Goal: Task Accomplishment & Management: Complete application form

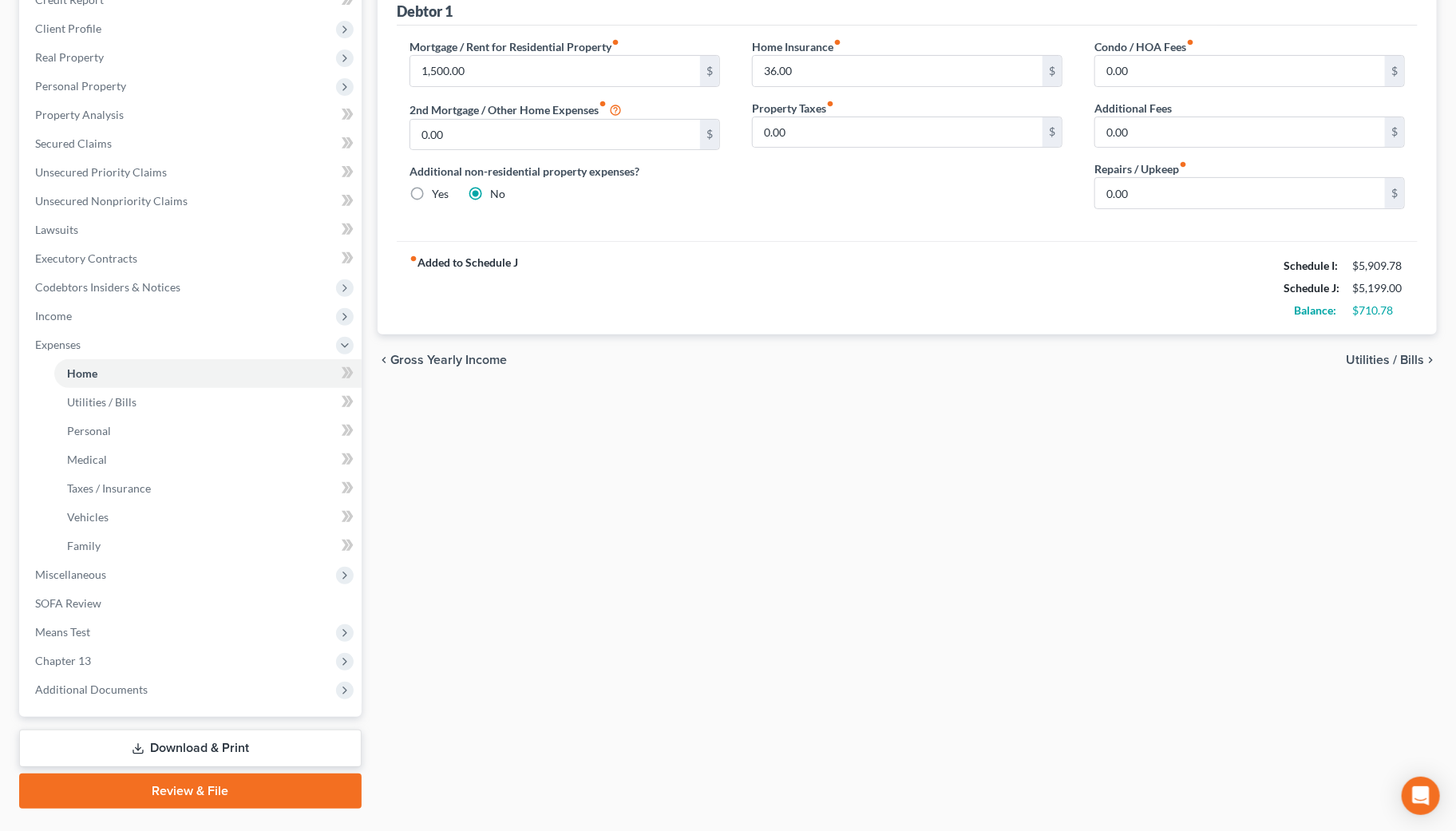
scroll to position [245, 0]
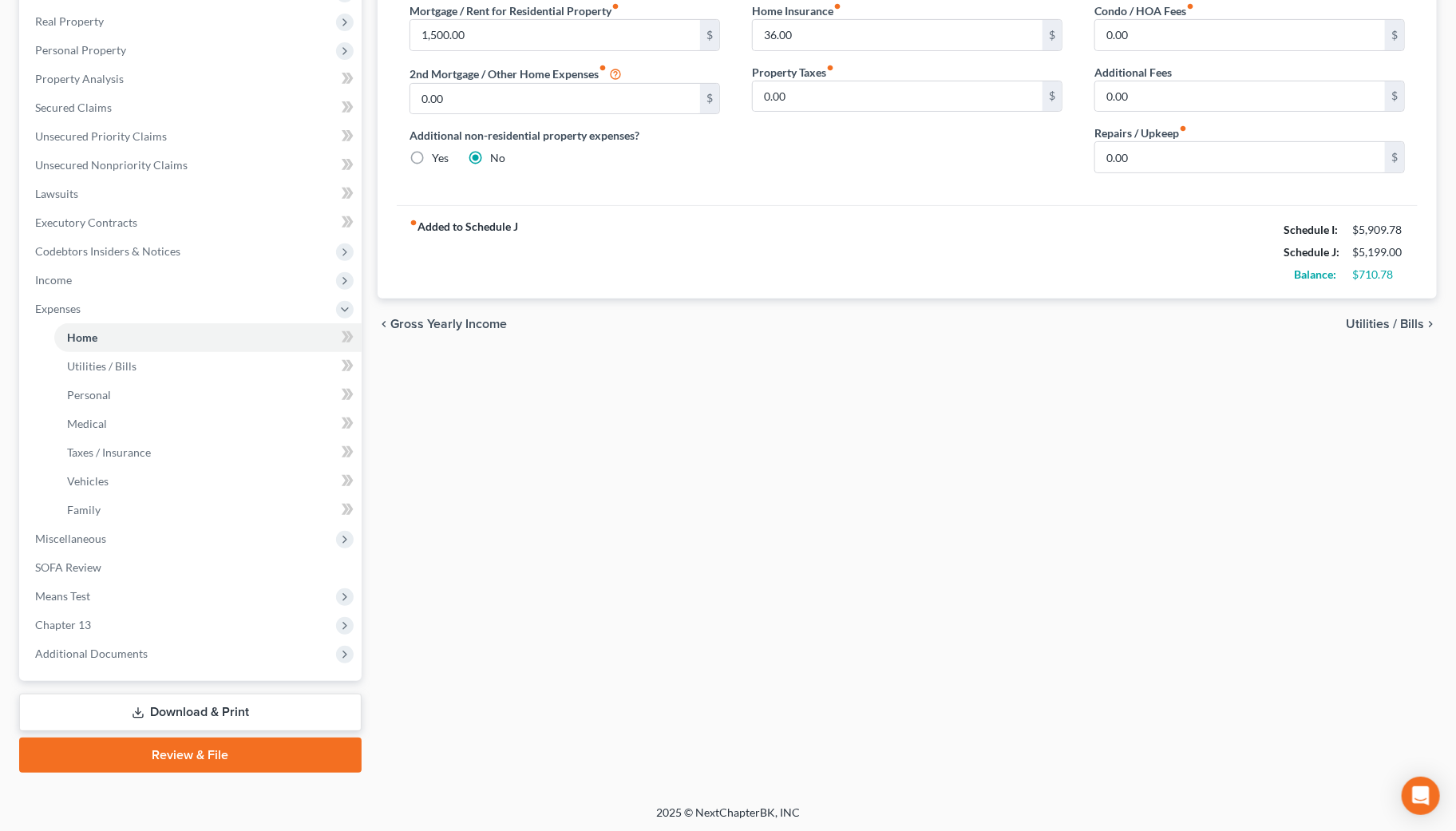
click at [198, 704] on link "Download & Print" at bounding box center [190, 712] width 343 height 38
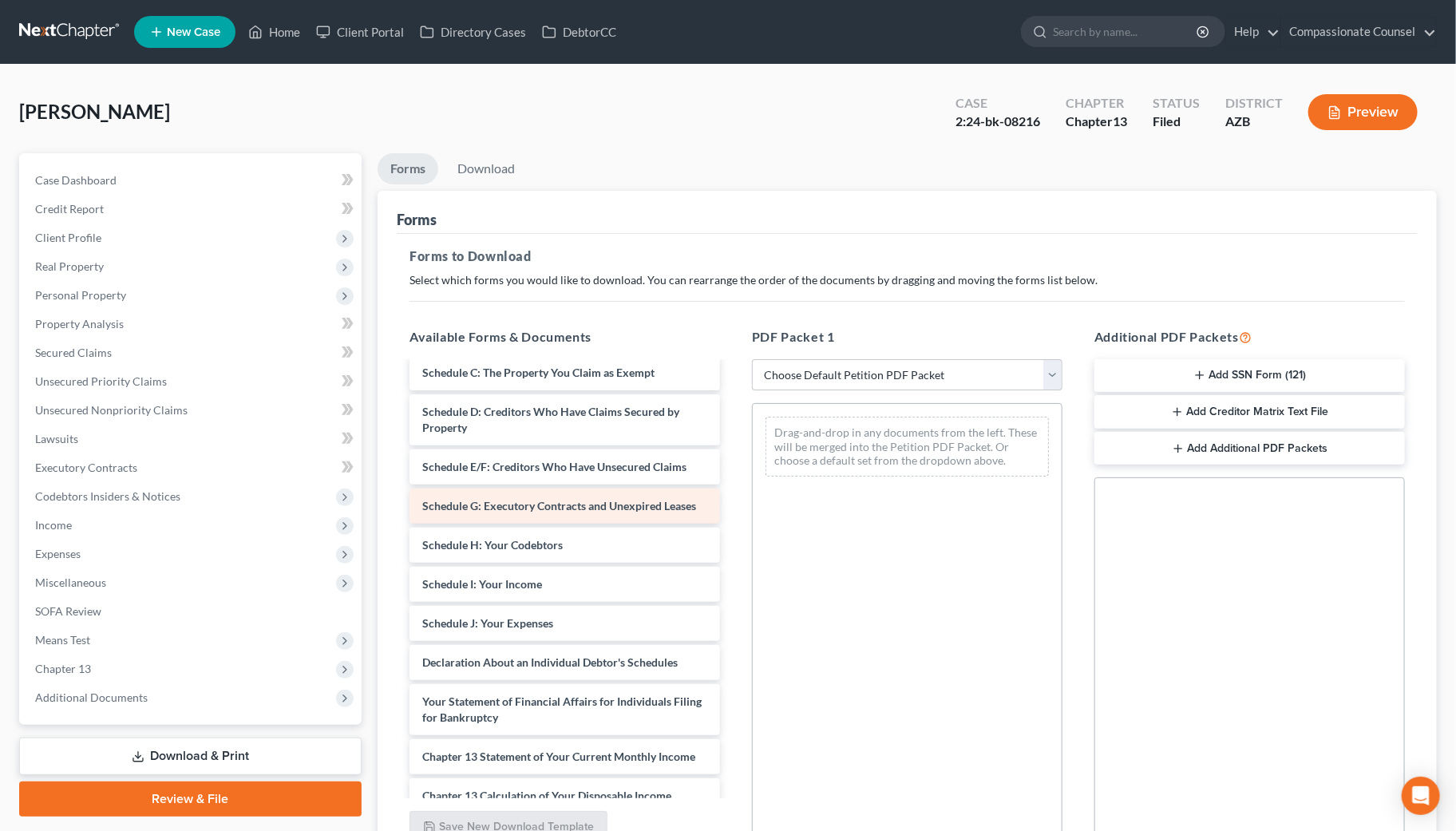
scroll to position [1241, 0]
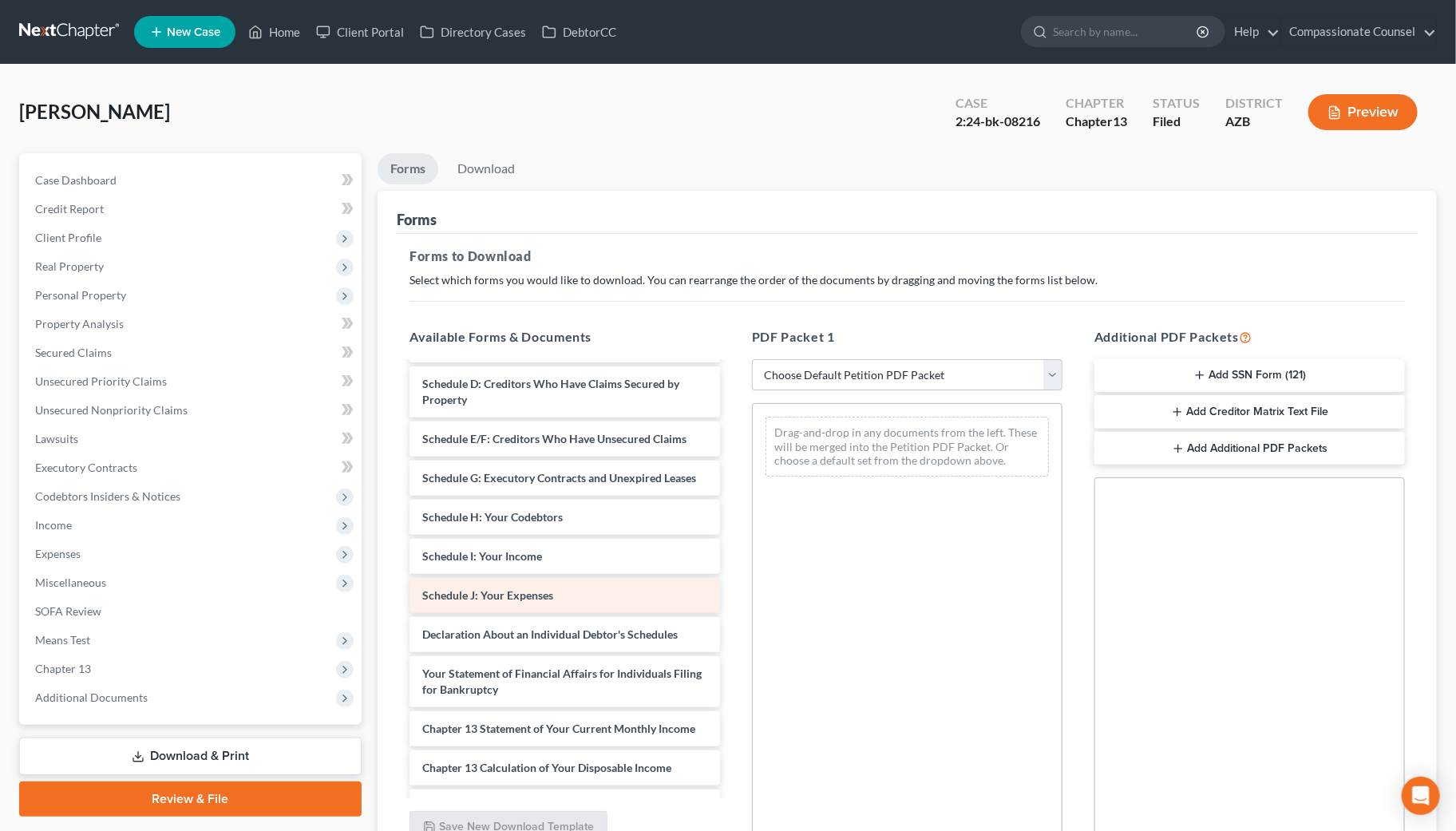
click at [549, 602] on span "Schedule J: Your Expenses" at bounding box center [488, 596] width 131 height 14
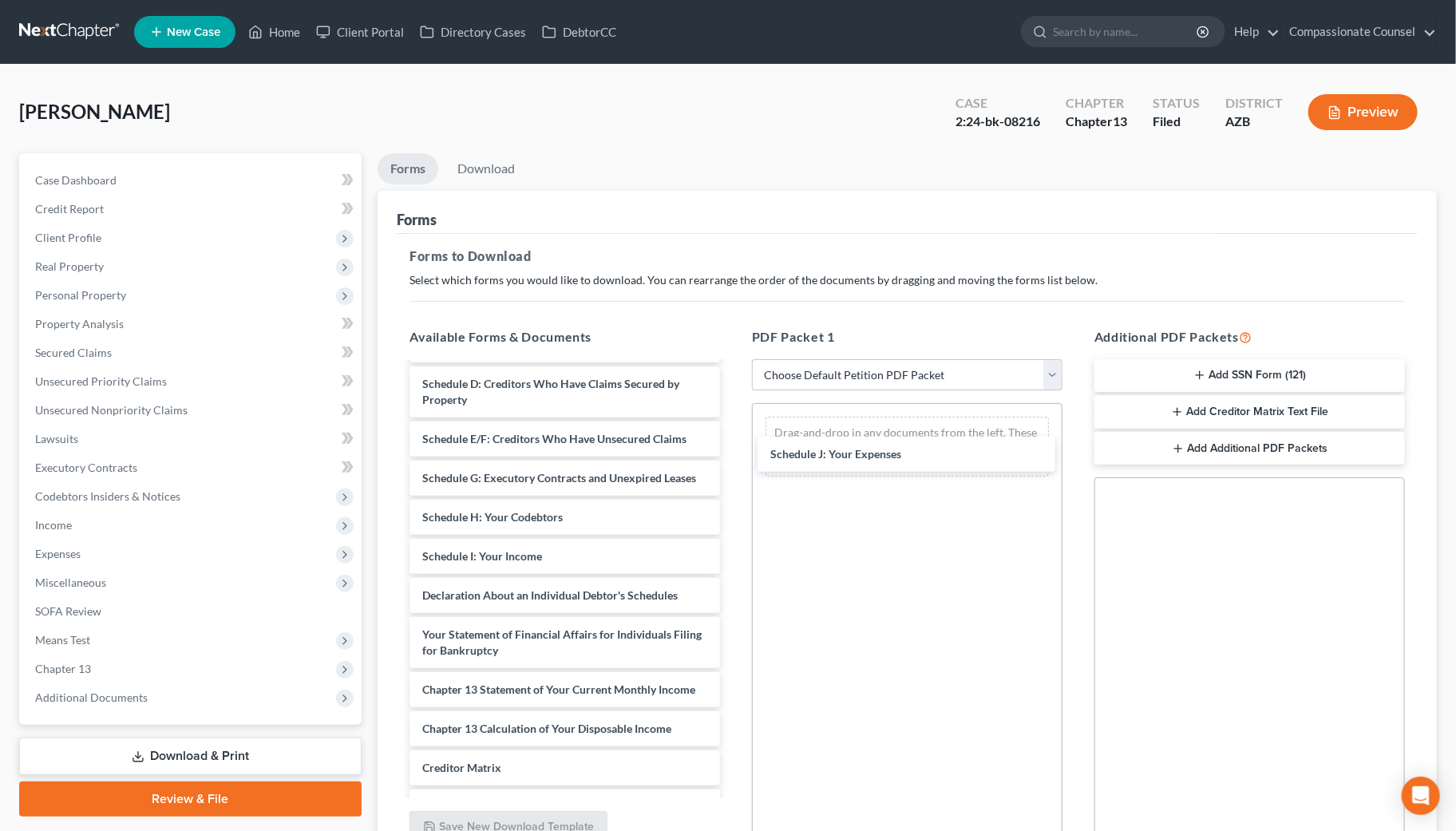
drag, startPoint x: 549, startPoint y: 621, endPoint x: 908, endPoint y: 433, distance: 405.2
click at [733, 437] on div "Schedule J: Your Expenses Credit Counseling Course (Debtor) Credit Counseling C…" at bounding box center [565, 20] width 336 height 1797
click at [1051, 372] on select "Choose Default Petition PDF Packet Complete Bankruptcy Petition (all forms and …" at bounding box center [908, 374] width 311 height 32
select select "6"
click at [752, 359] on select "Choose Default Petition PDF Packet Complete Bankruptcy Petition (all forms and …" at bounding box center [908, 374] width 311 height 32
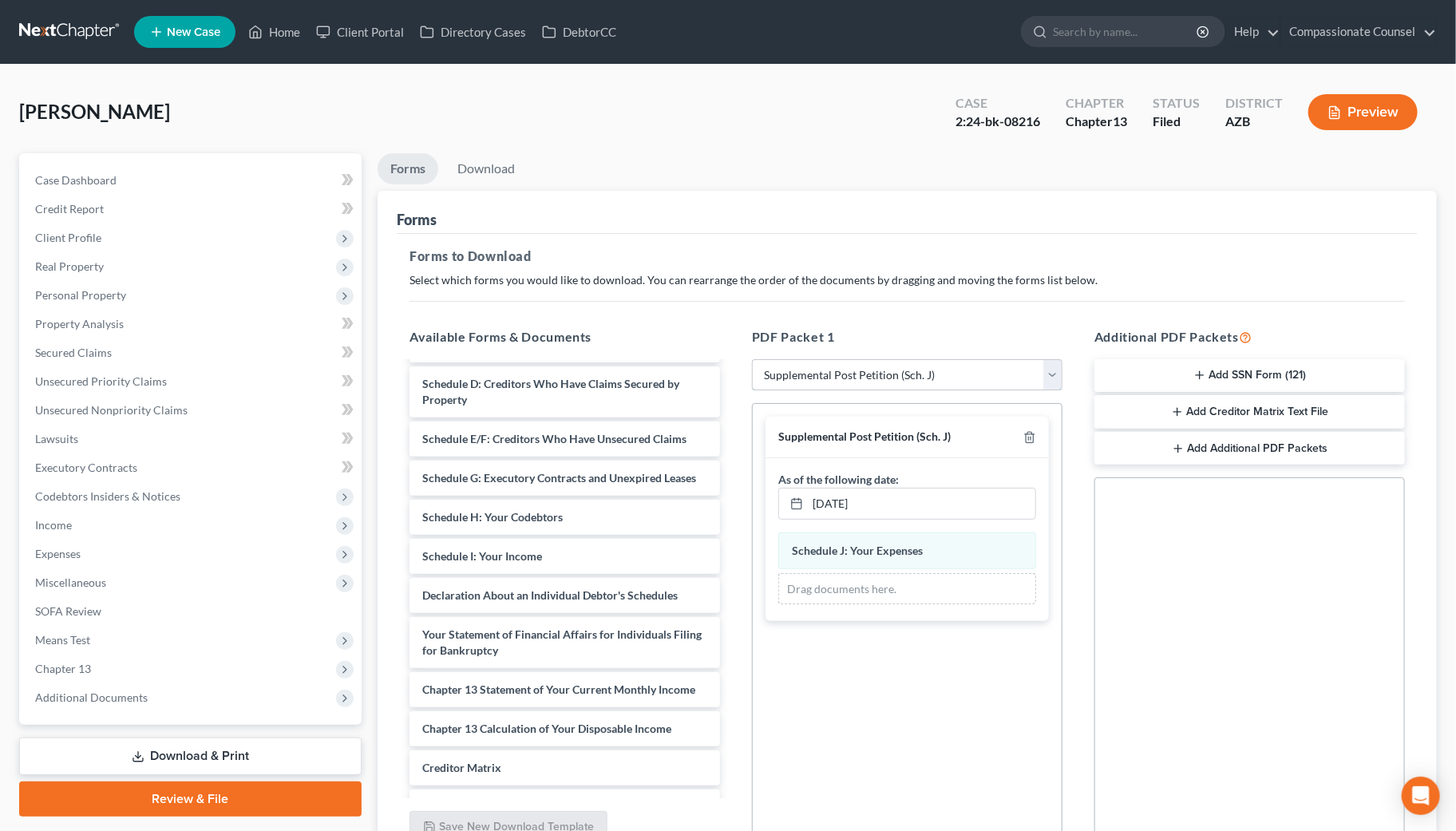
scroll to position [154, 0]
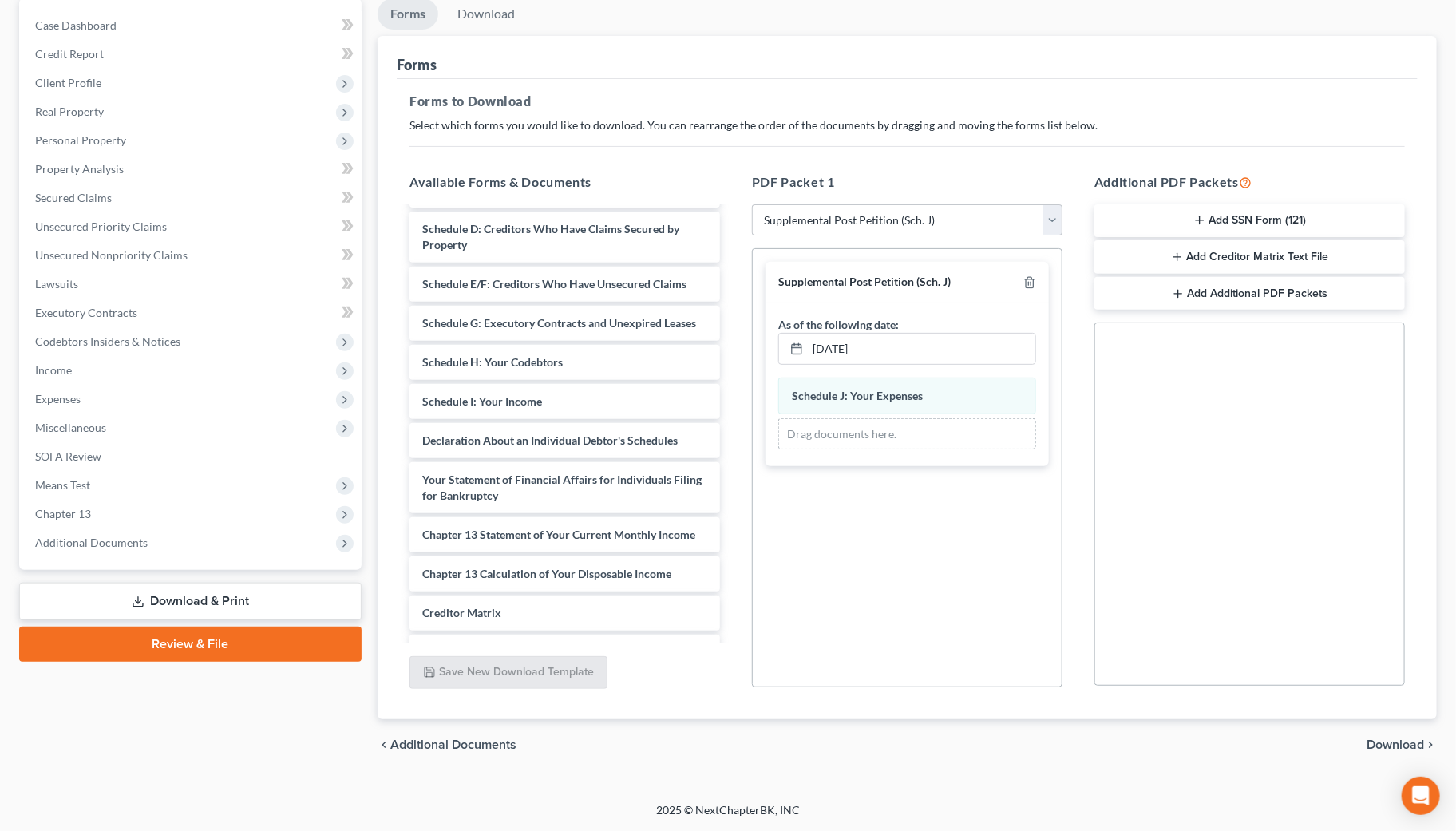
click at [1393, 740] on span "Download" at bounding box center [1396, 744] width 58 height 13
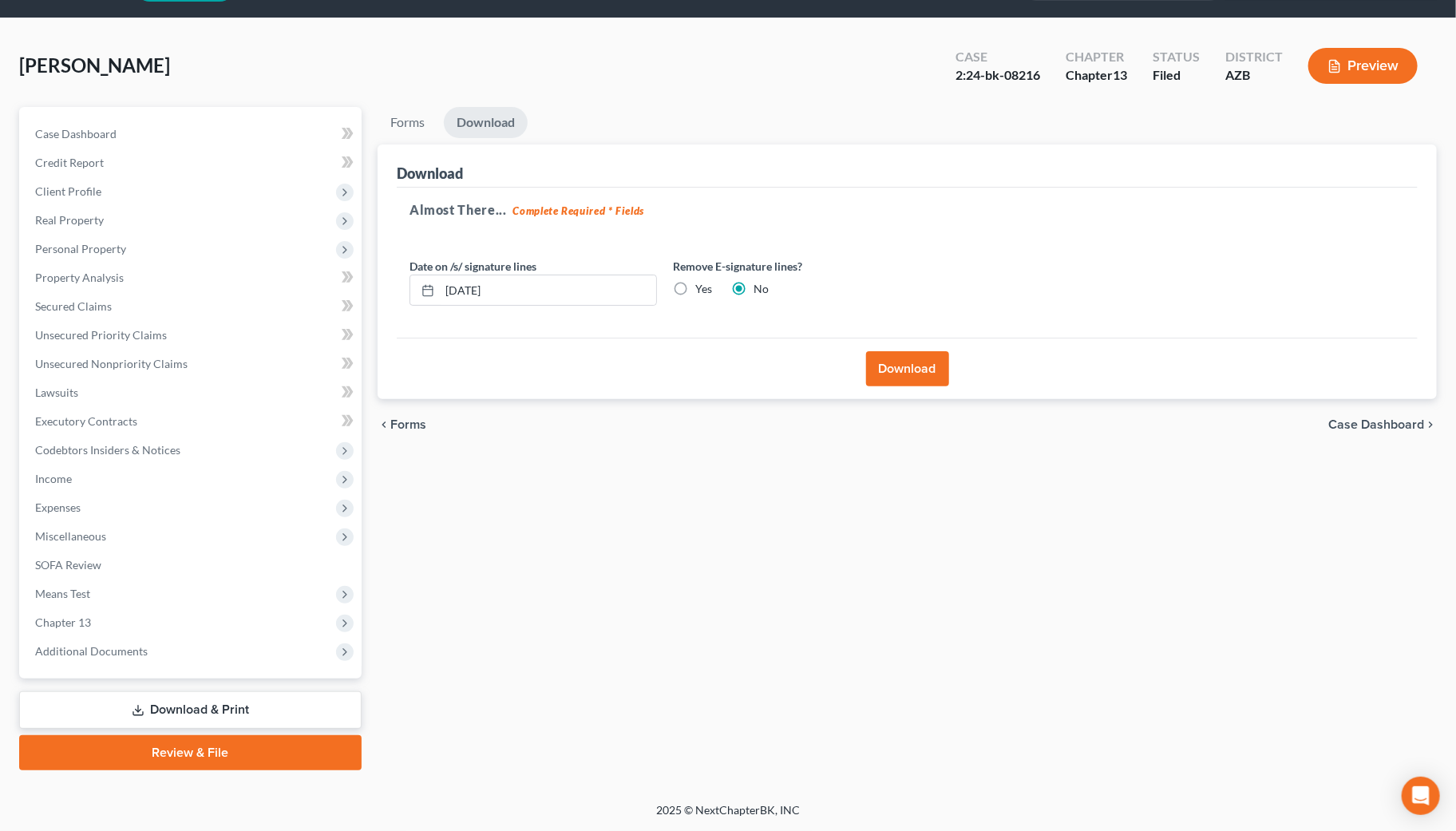
scroll to position [43, 0]
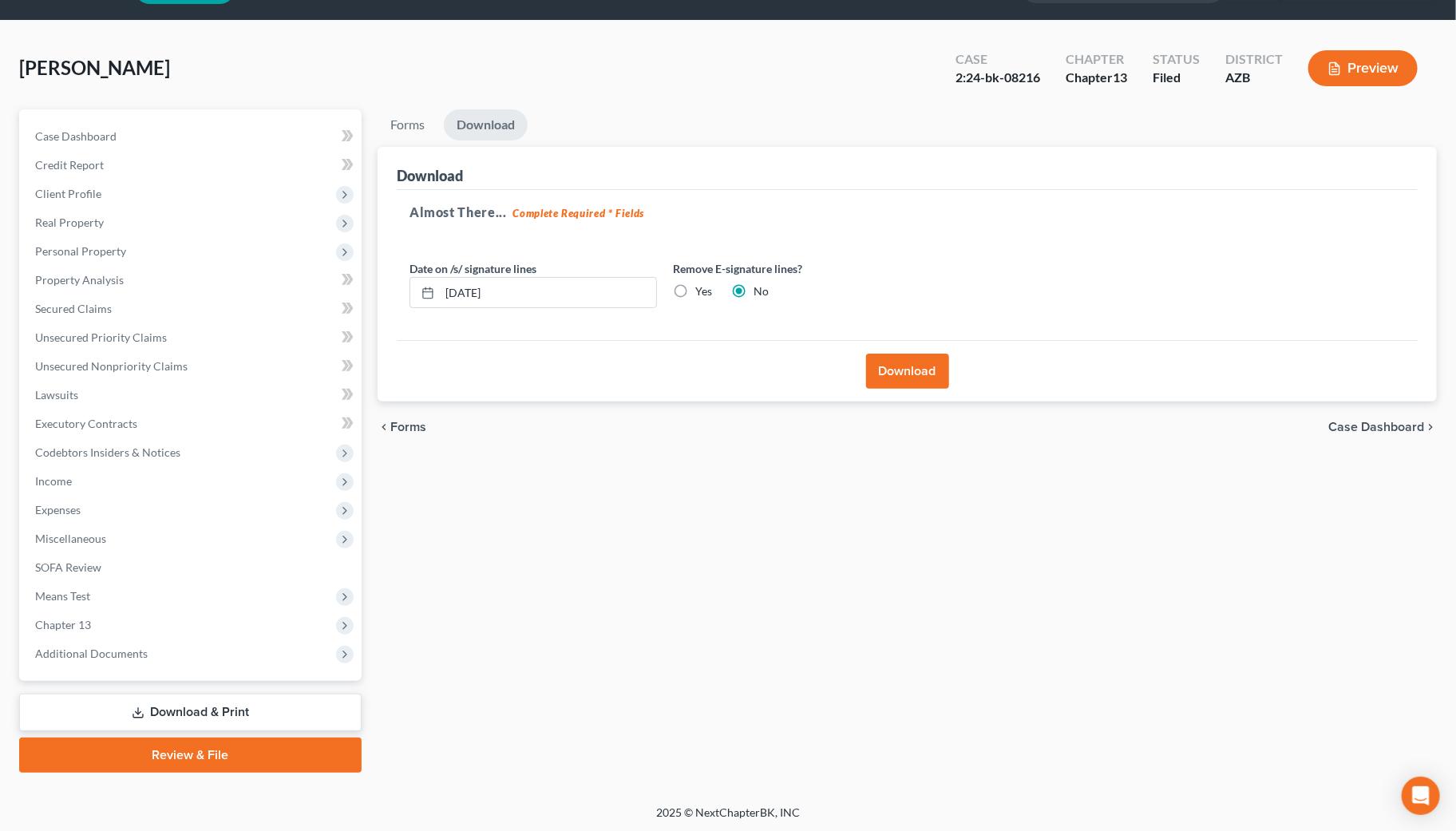
click at [911, 366] on button "Download" at bounding box center [908, 371] width 83 height 35
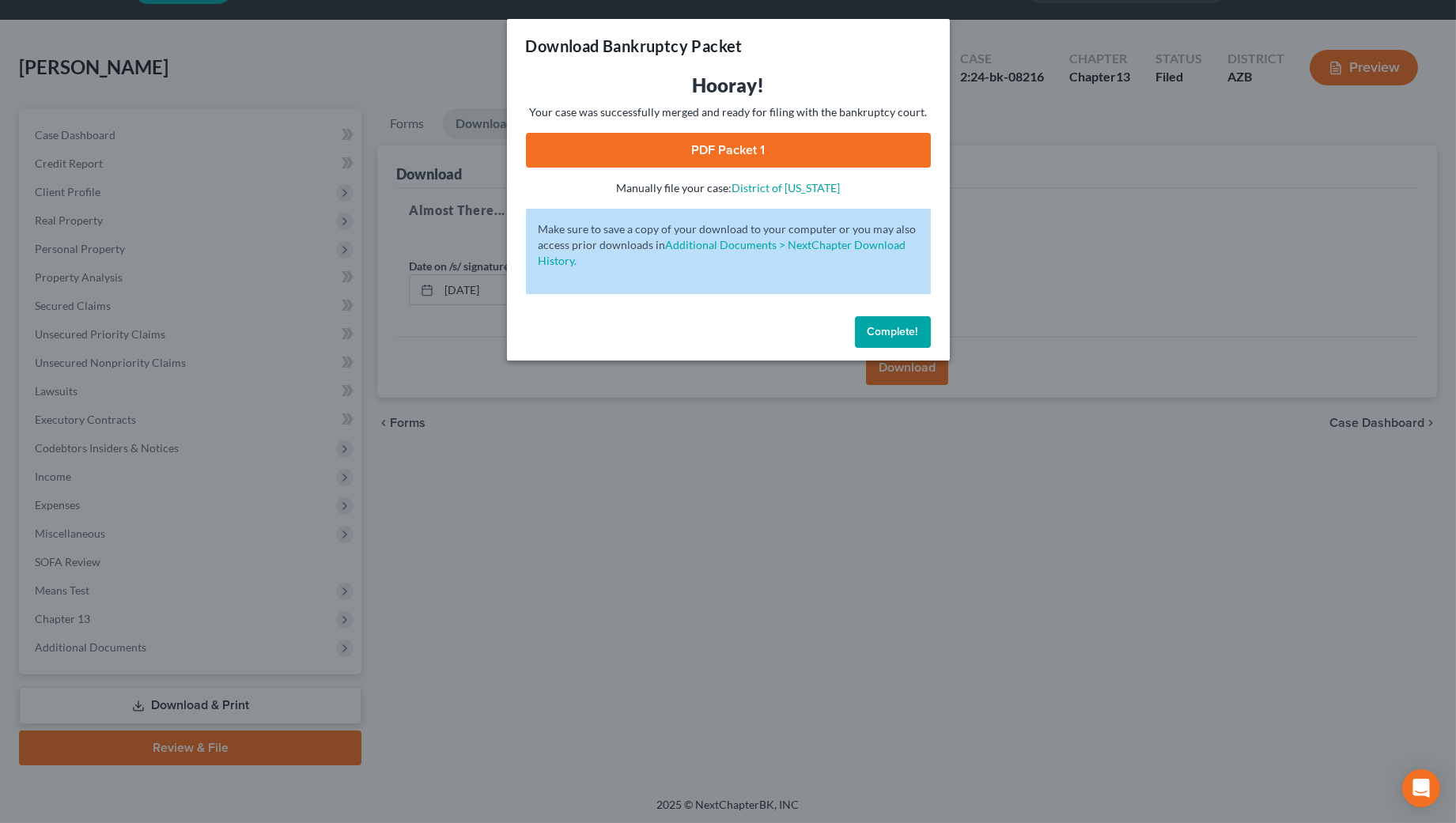
click at [720, 141] on link "PDF Packet 1" at bounding box center [728, 150] width 404 height 34
click at [898, 330] on span "Complete!" at bounding box center [892, 332] width 51 height 13
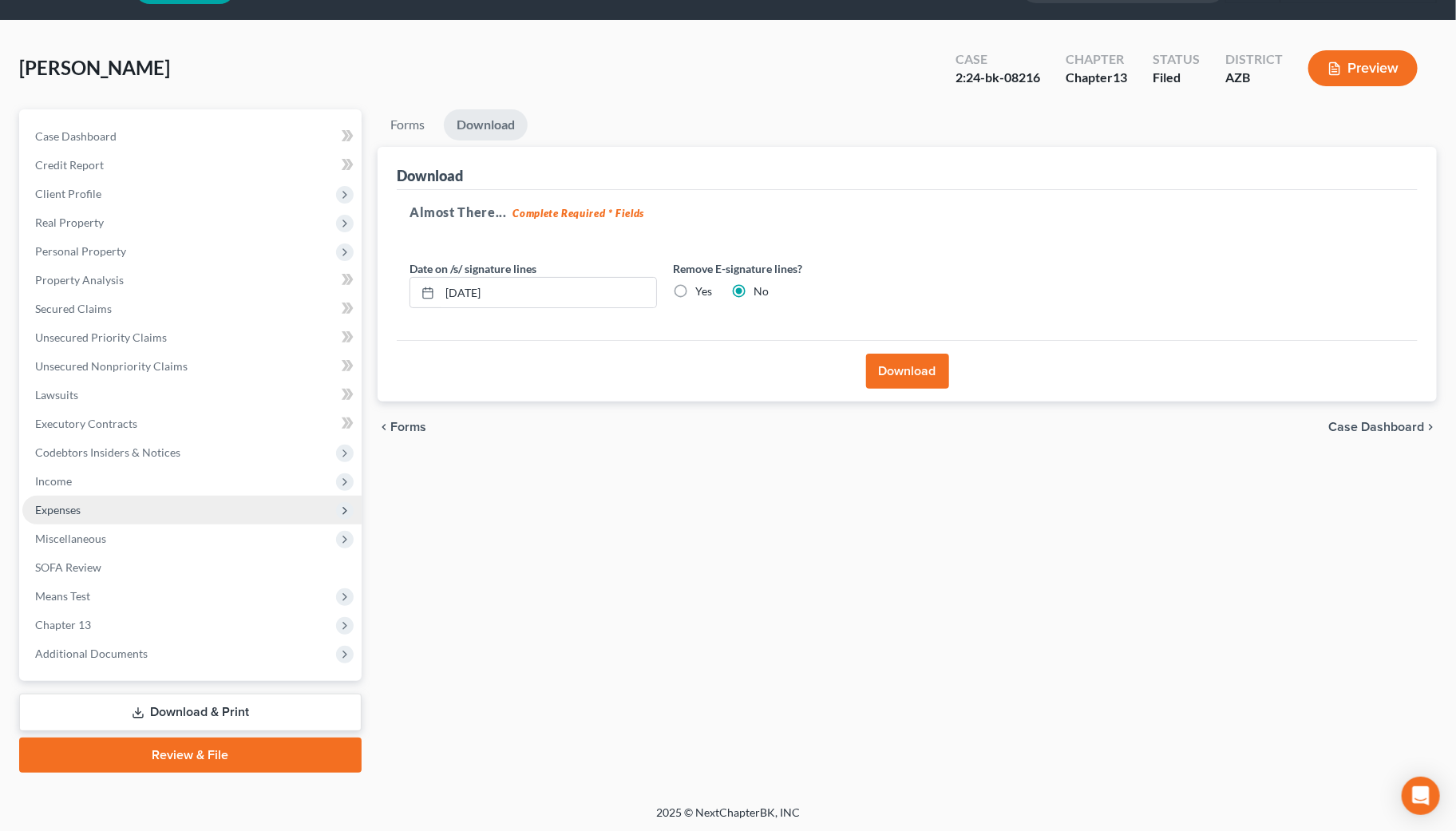
click at [67, 504] on span "Expenses" at bounding box center [57, 510] width 45 height 14
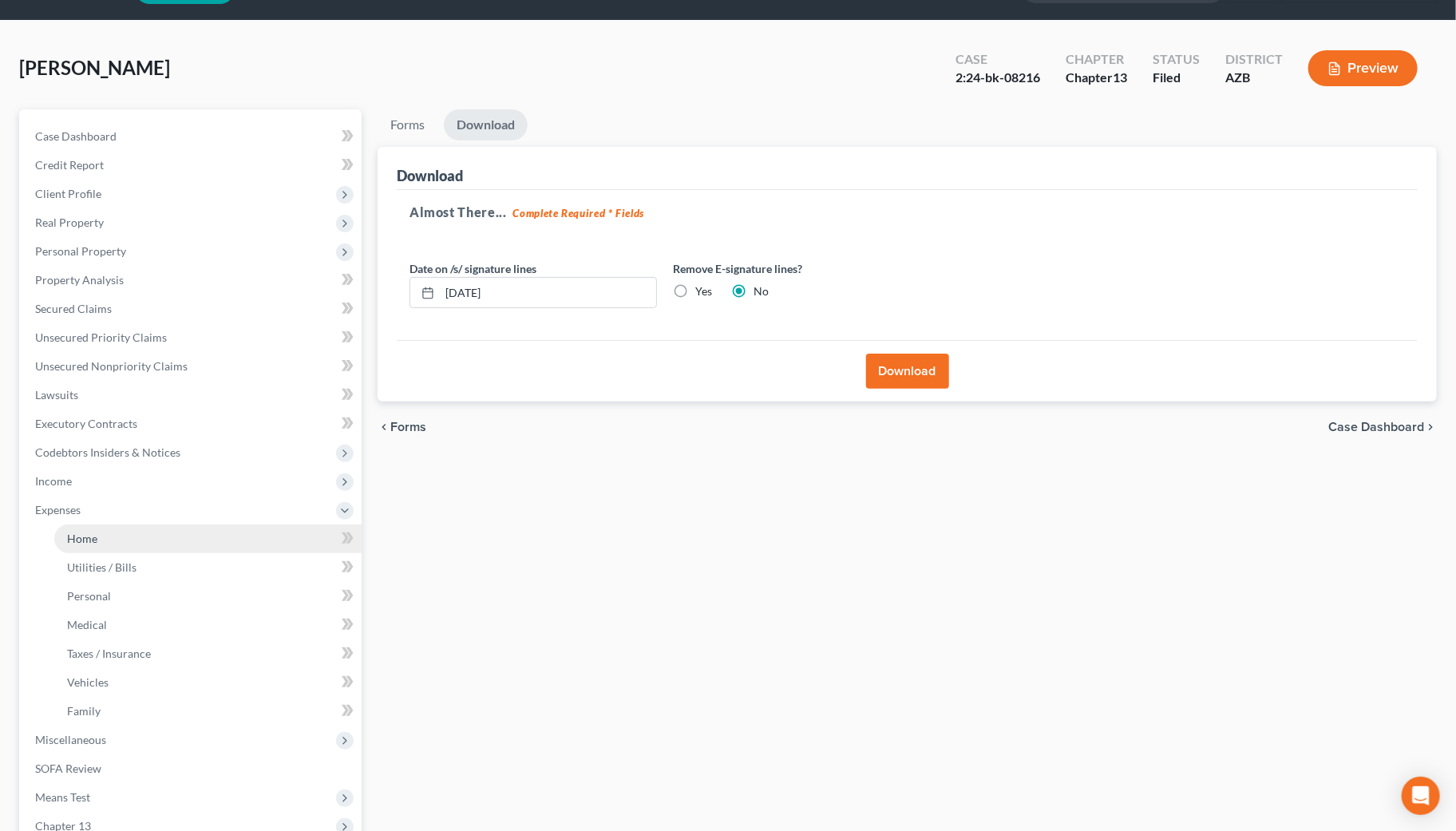
click at [89, 532] on span "Home" at bounding box center [81, 539] width 30 height 14
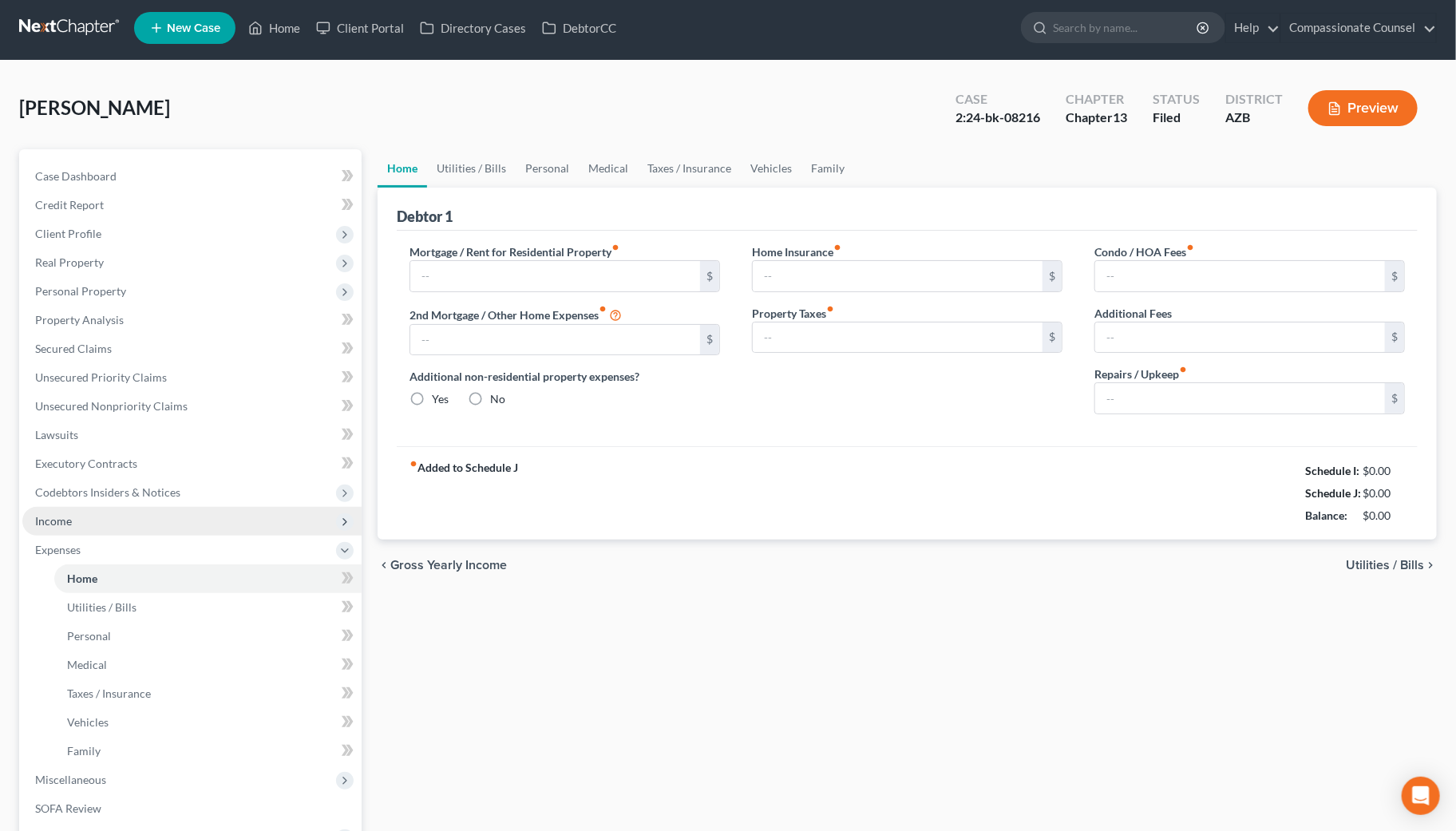
type input "1,500.00"
type input "0.00"
radio input "true"
type input "36.00"
type input "0.00"
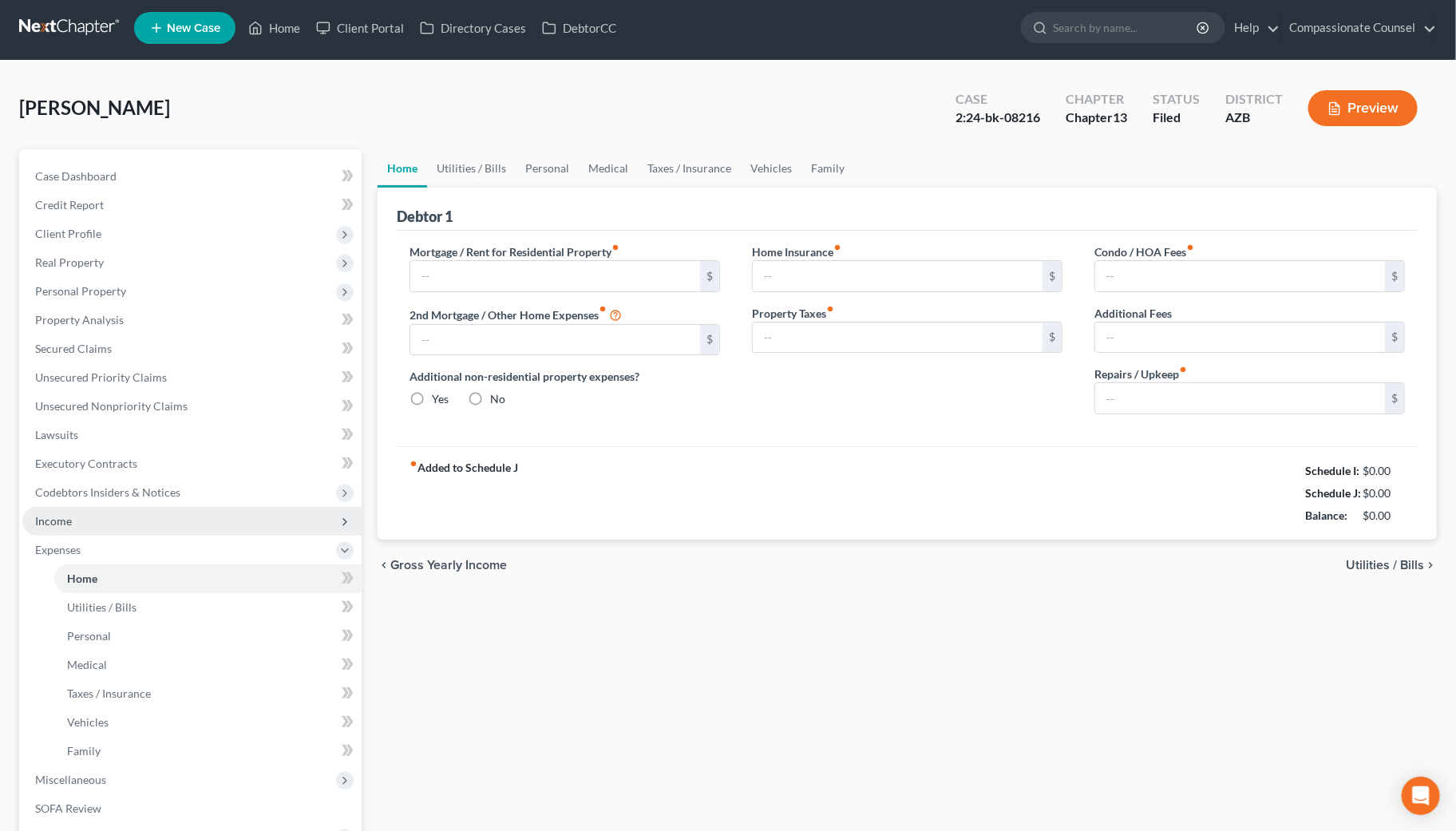
type input "0.00"
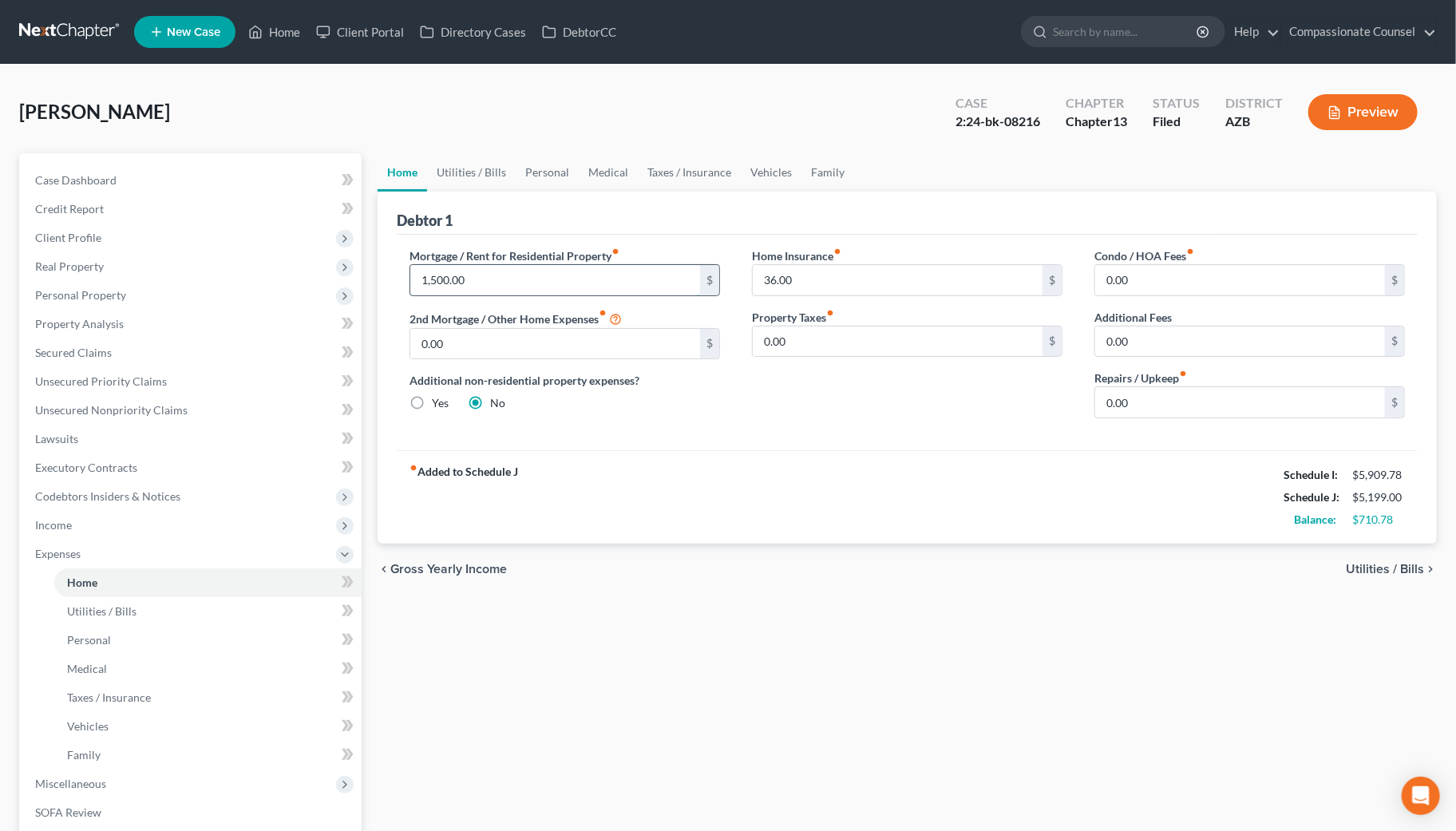
click at [445, 276] on input "1,500.00" at bounding box center [555, 280] width 290 height 30
type input "1,595.00"
click at [488, 163] on link "Utilities / Bills" at bounding box center [471, 173] width 89 height 39
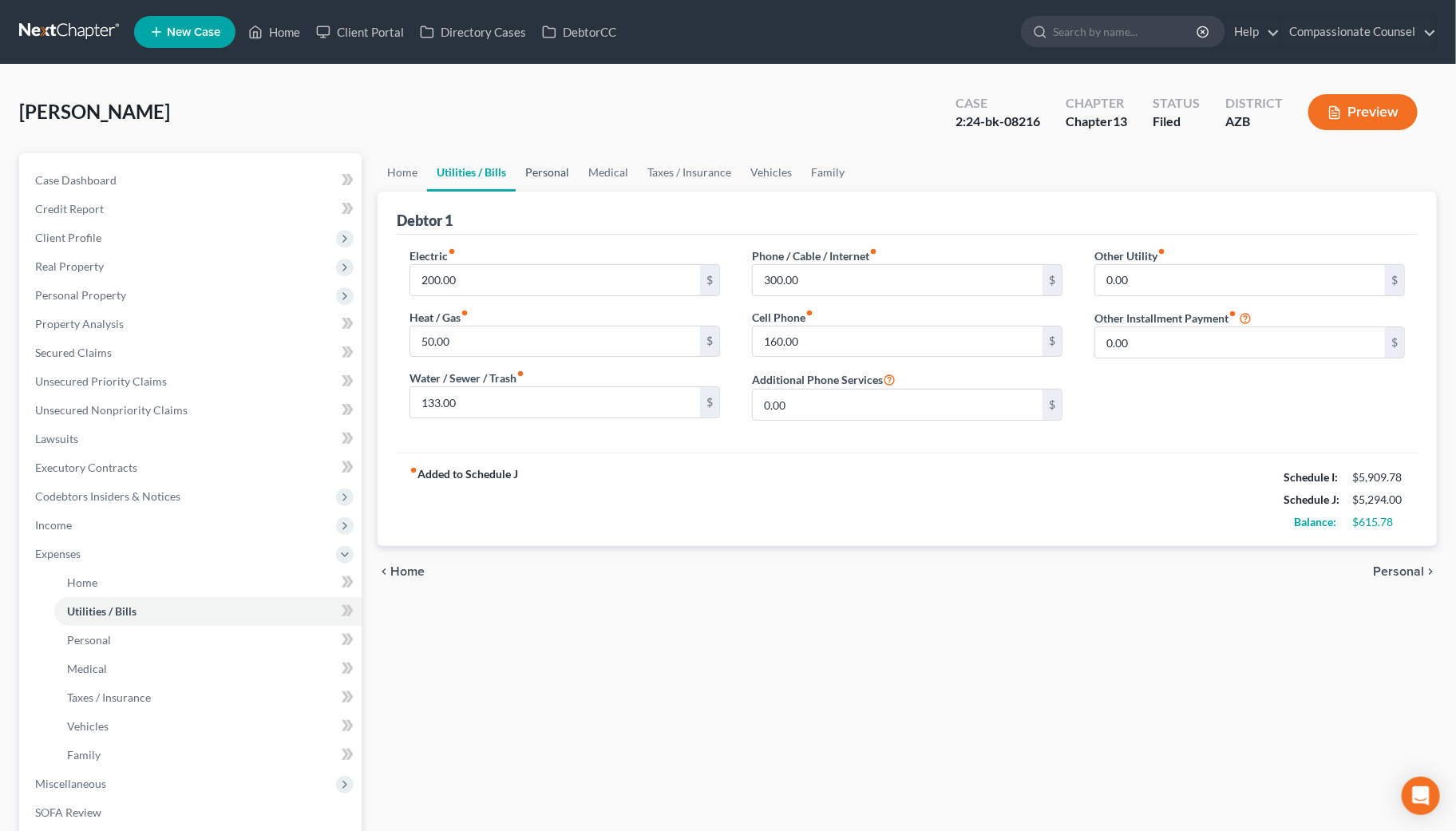
click at [545, 166] on link "Personal" at bounding box center [546, 173] width 63 height 39
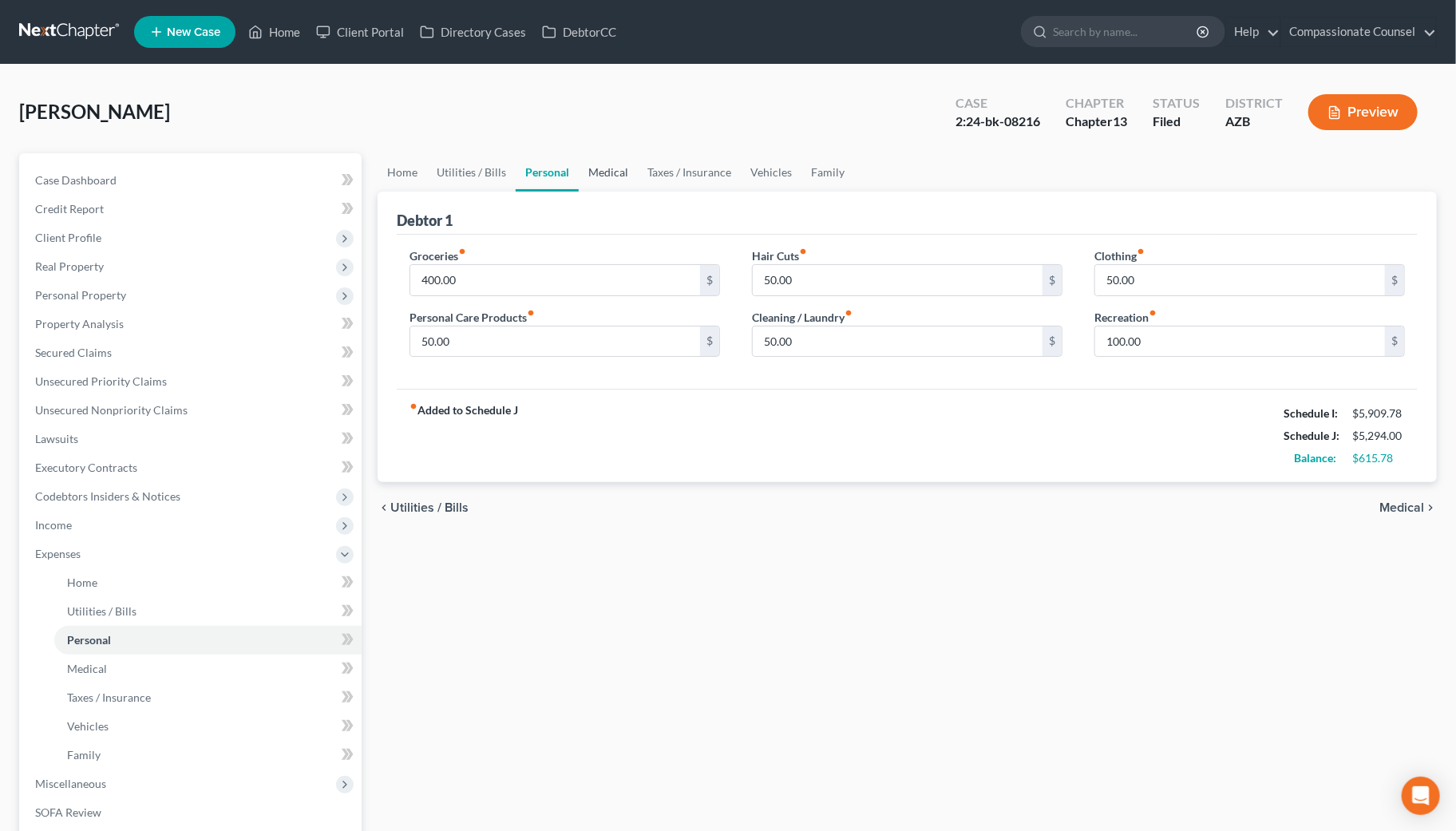
click at [604, 168] on link "Medical" at bounding box center [608, 173] width 59 height 39
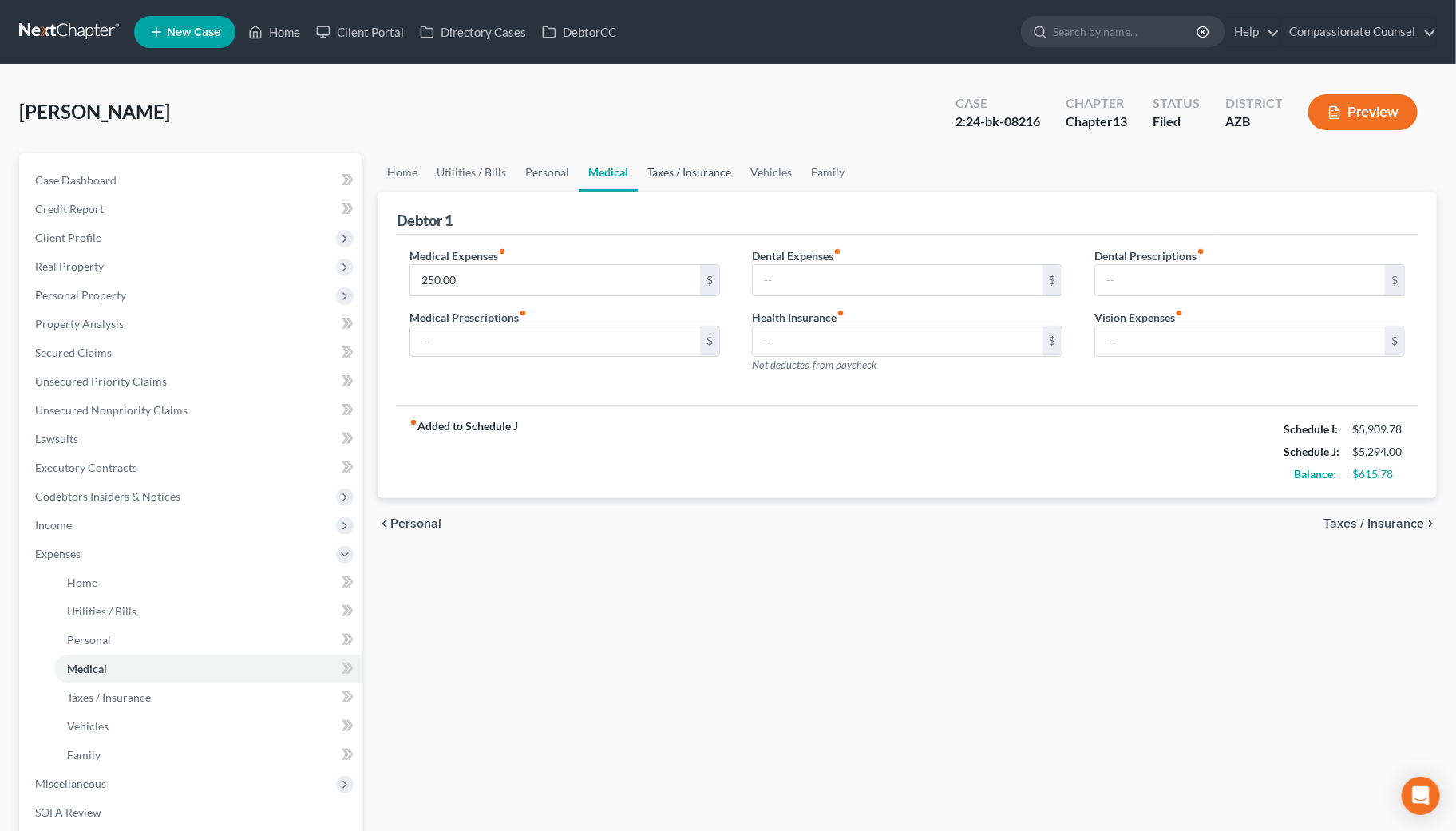
click at [679, 170] on link "Taxes / Insurance" at bounding box center [689, 173] width 103 height 39
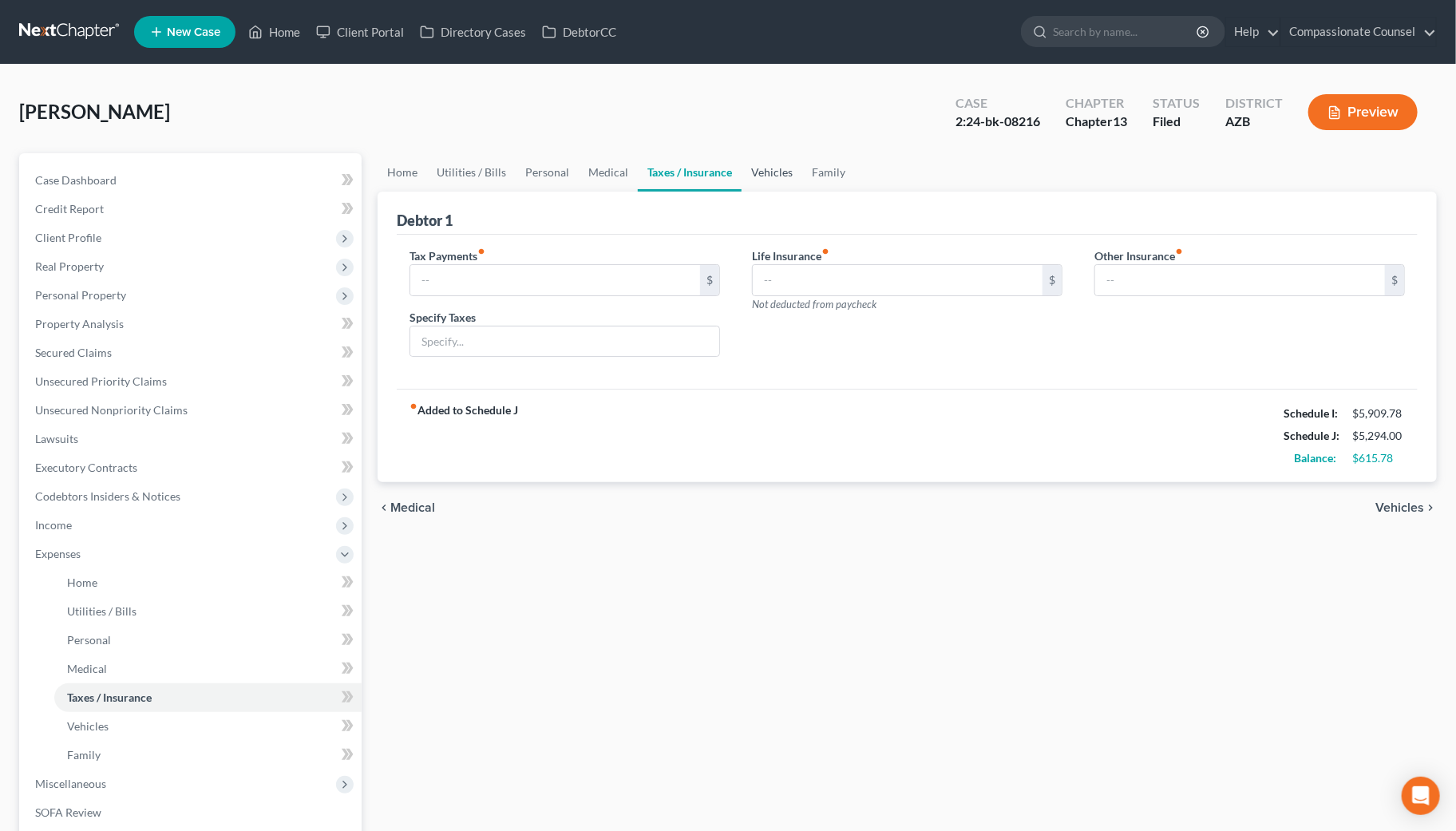
click at [759, 166] on link "Vehicles" at bounding box center [771, 173] width 61 height 39
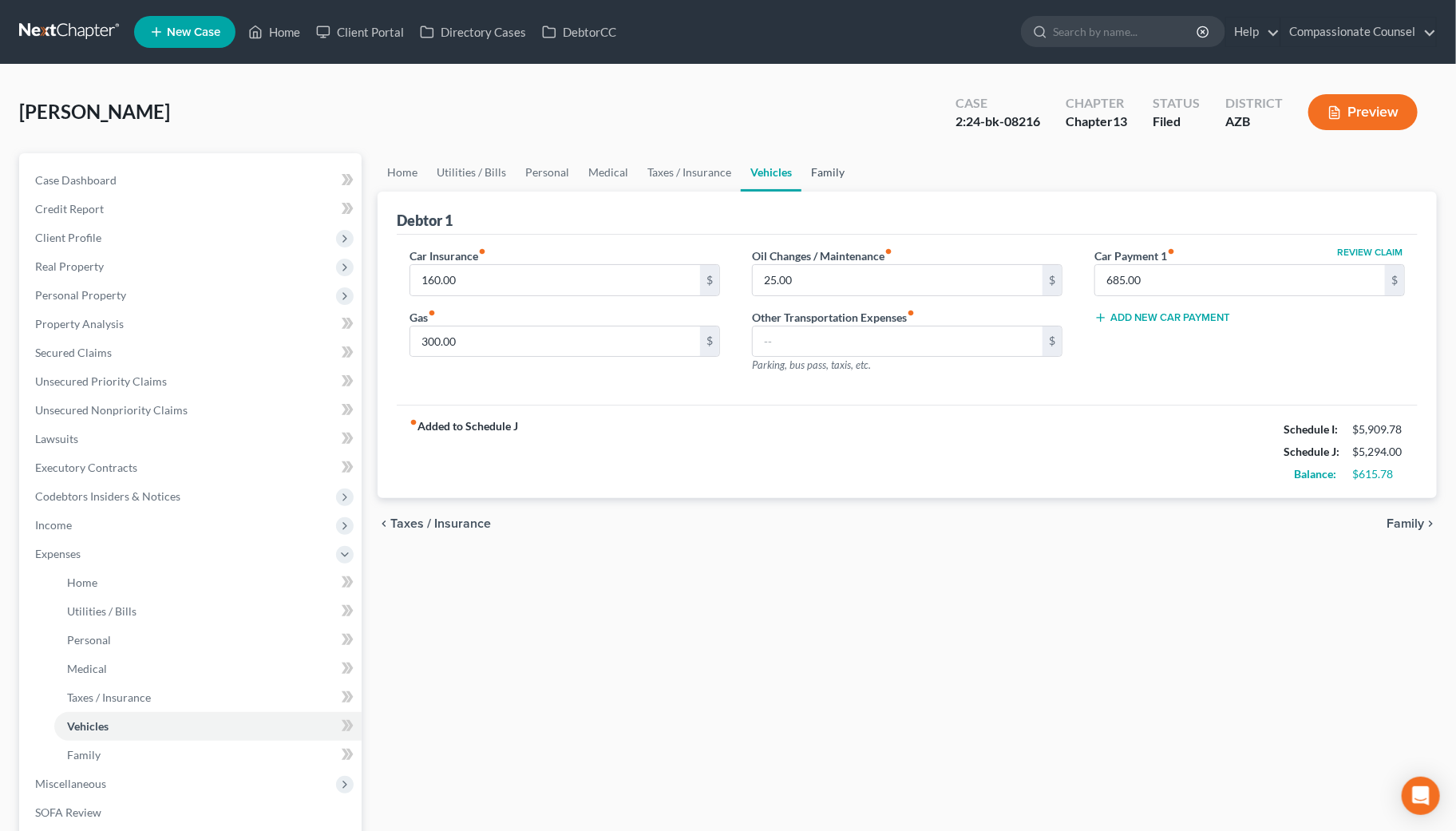
click at [833, 166] on link "Family" at bounding box center [827, 173] width 53 height 39
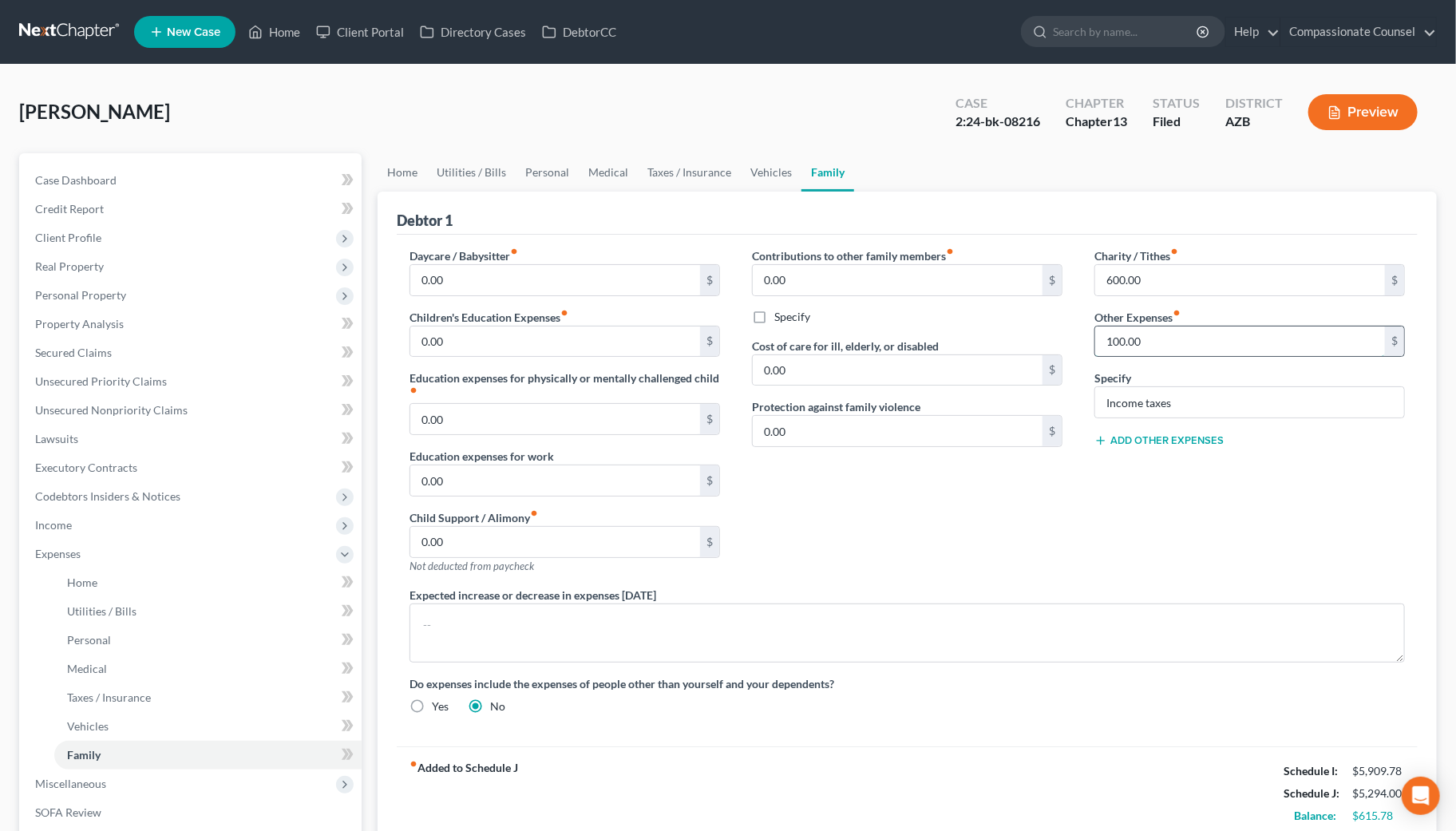
click at [1169, 339] on input "100.00" at bounding box center [1241, 341] width 290 height 30
type input "0"
click at [1190, 395] on input "Income taxes" at bounding box center [1250, 402] width 309 height 30
type input "I"
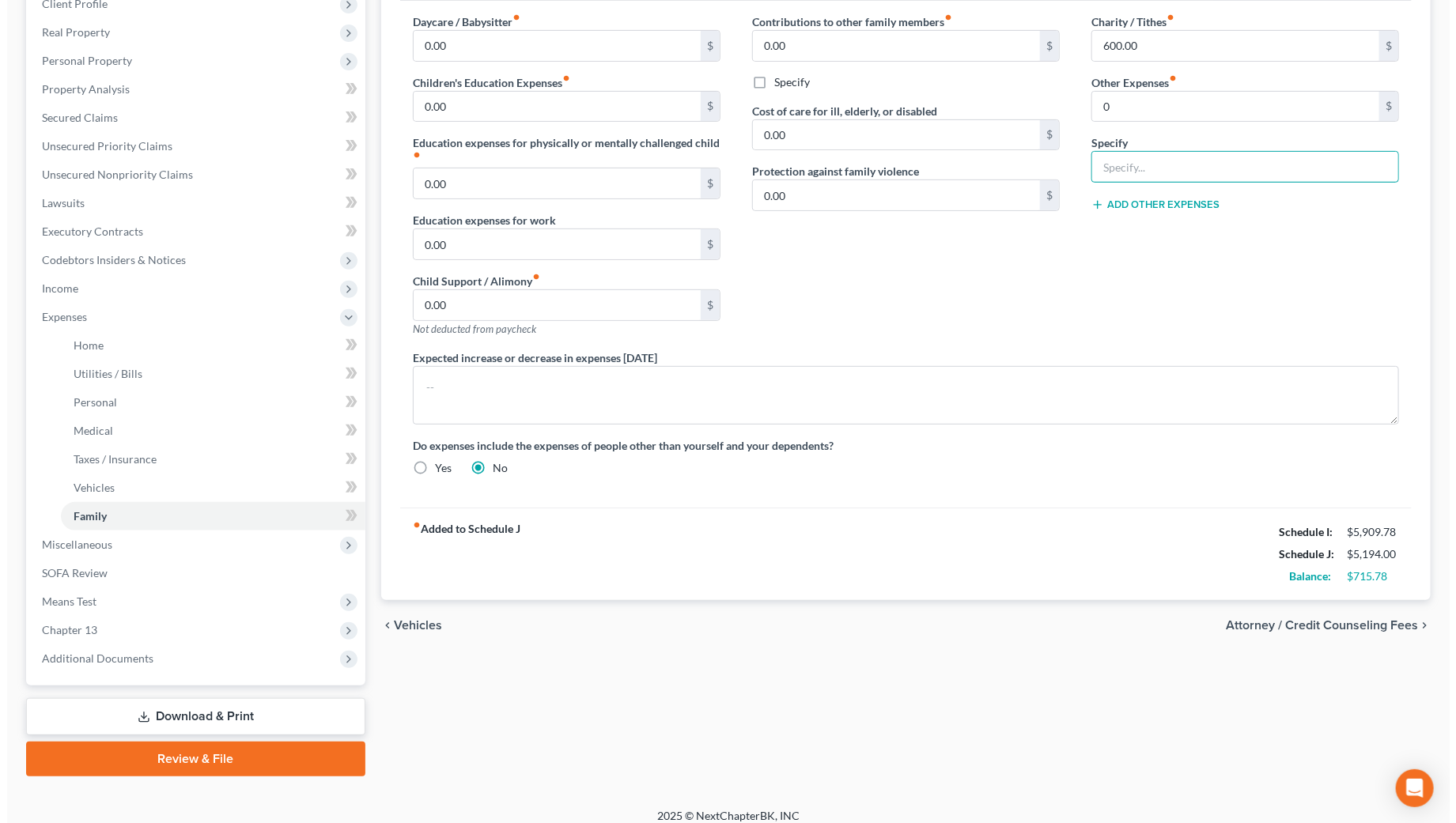
scroll to position [243, 0]
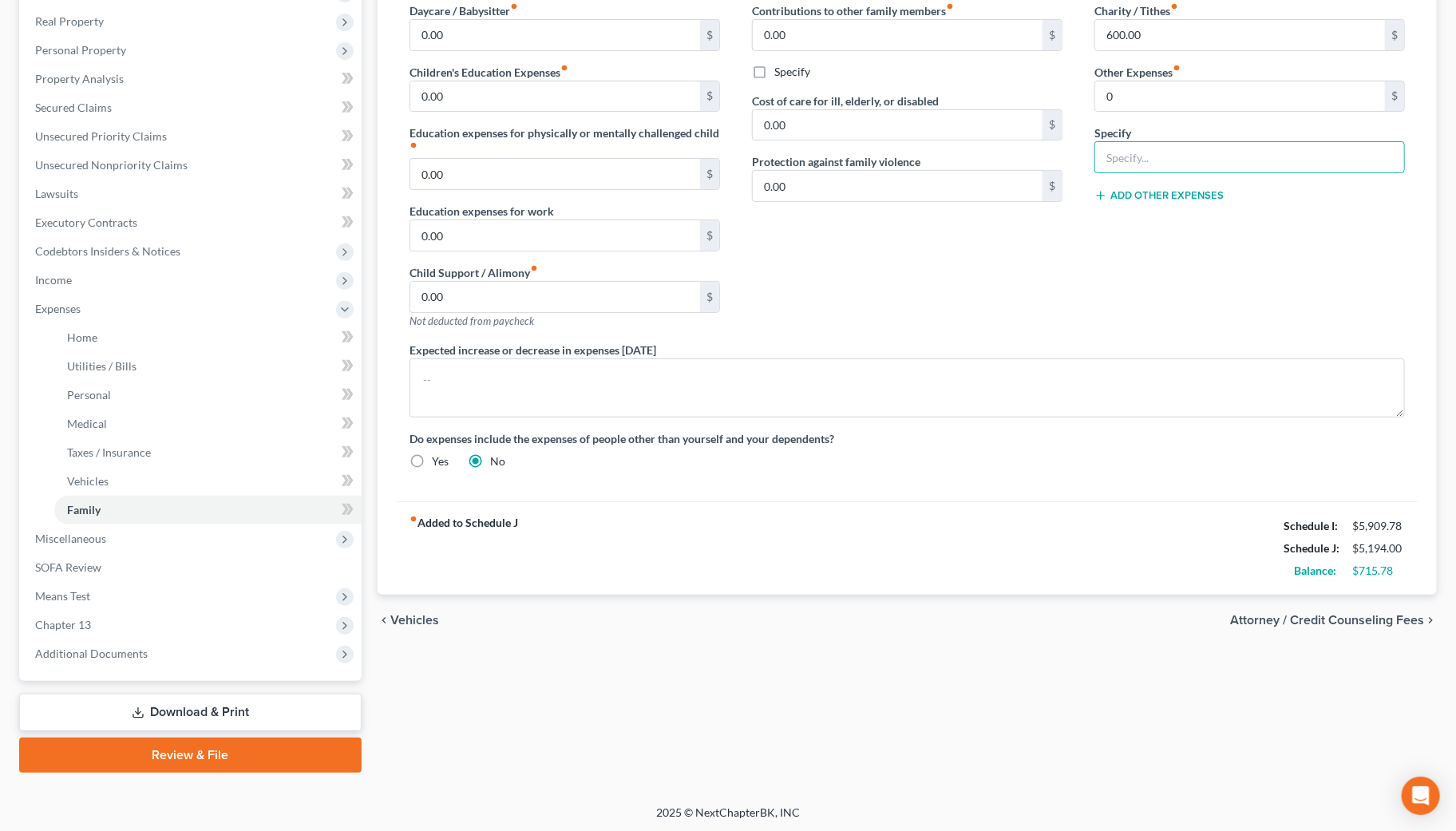
click at [214, 704] on link "Download & Print" at bounding box center [190, 712] width 343 height 38
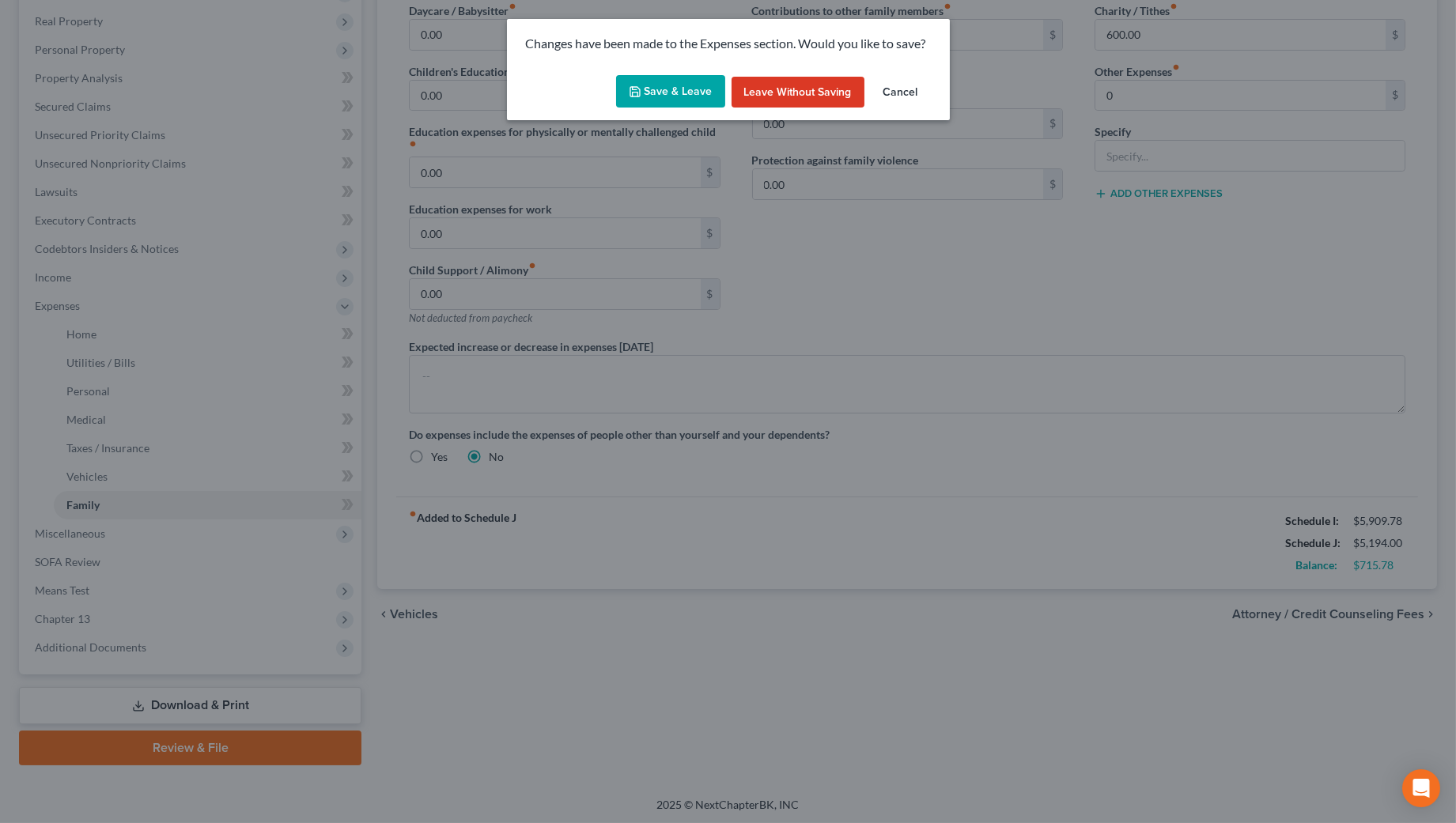
click at [675, 85] on button "Save & Leave" at bounding box center [670, 92] width 109 height 33
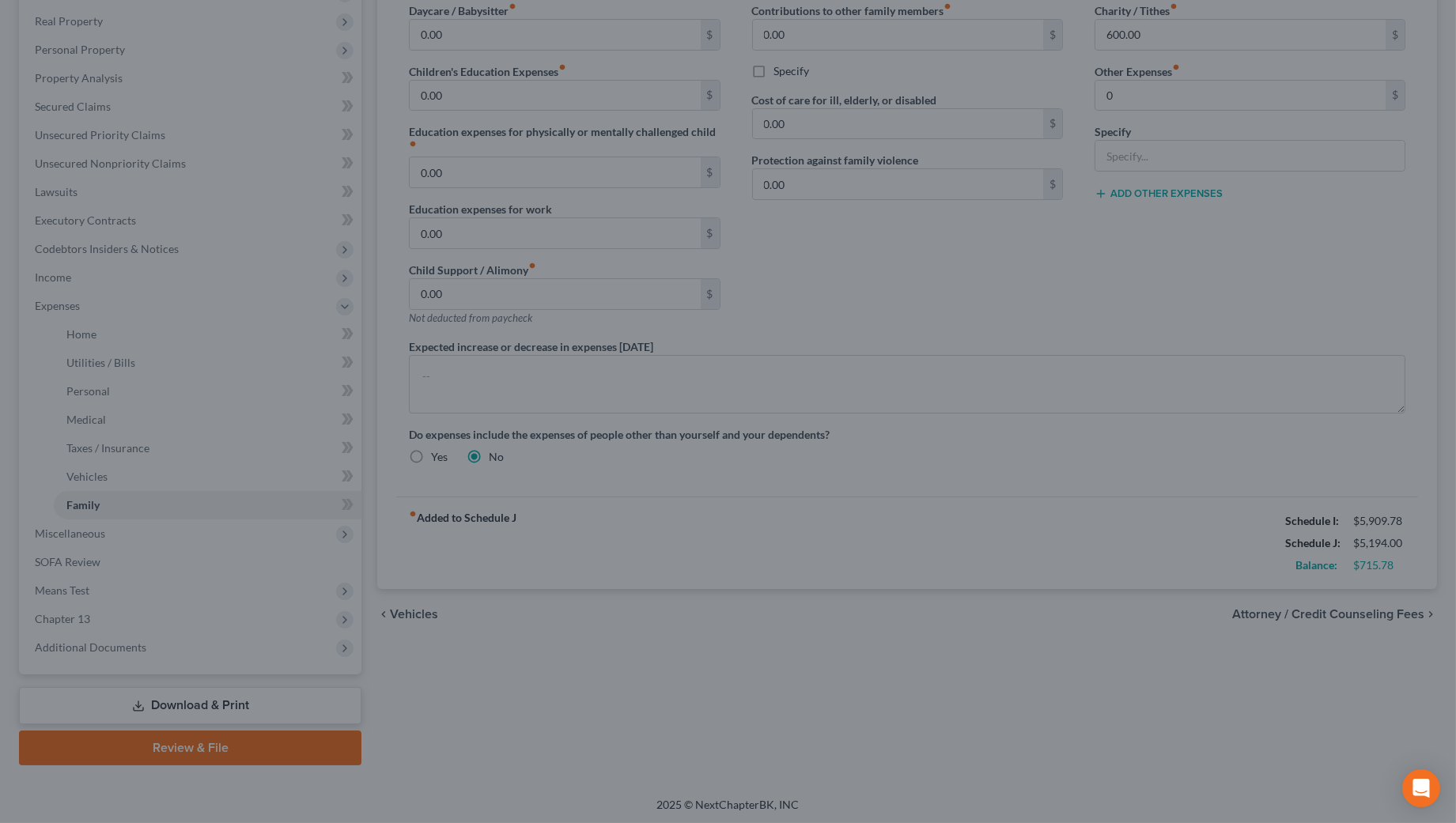
type input "0.00"
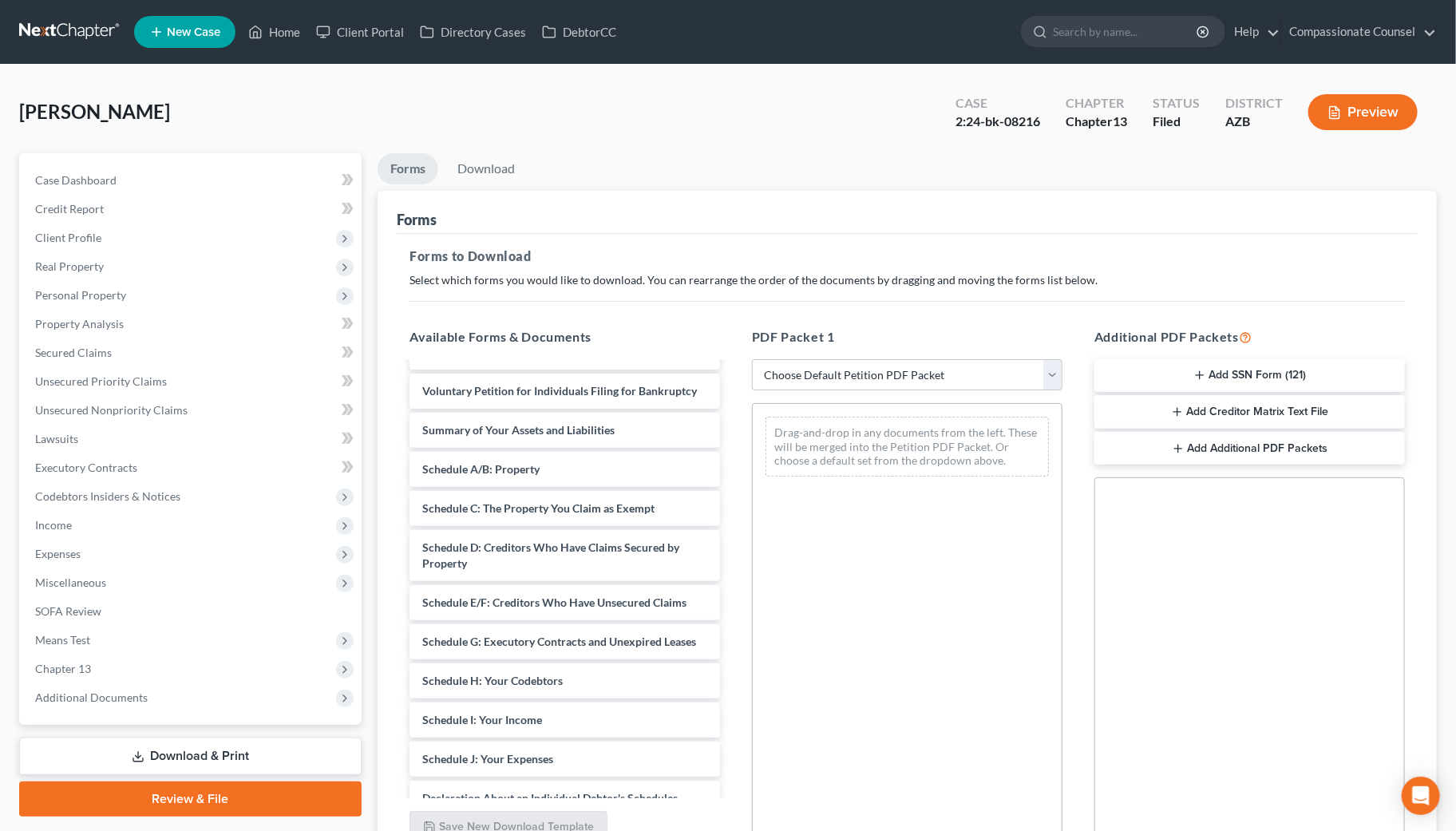
scroll to position [1241, 0]
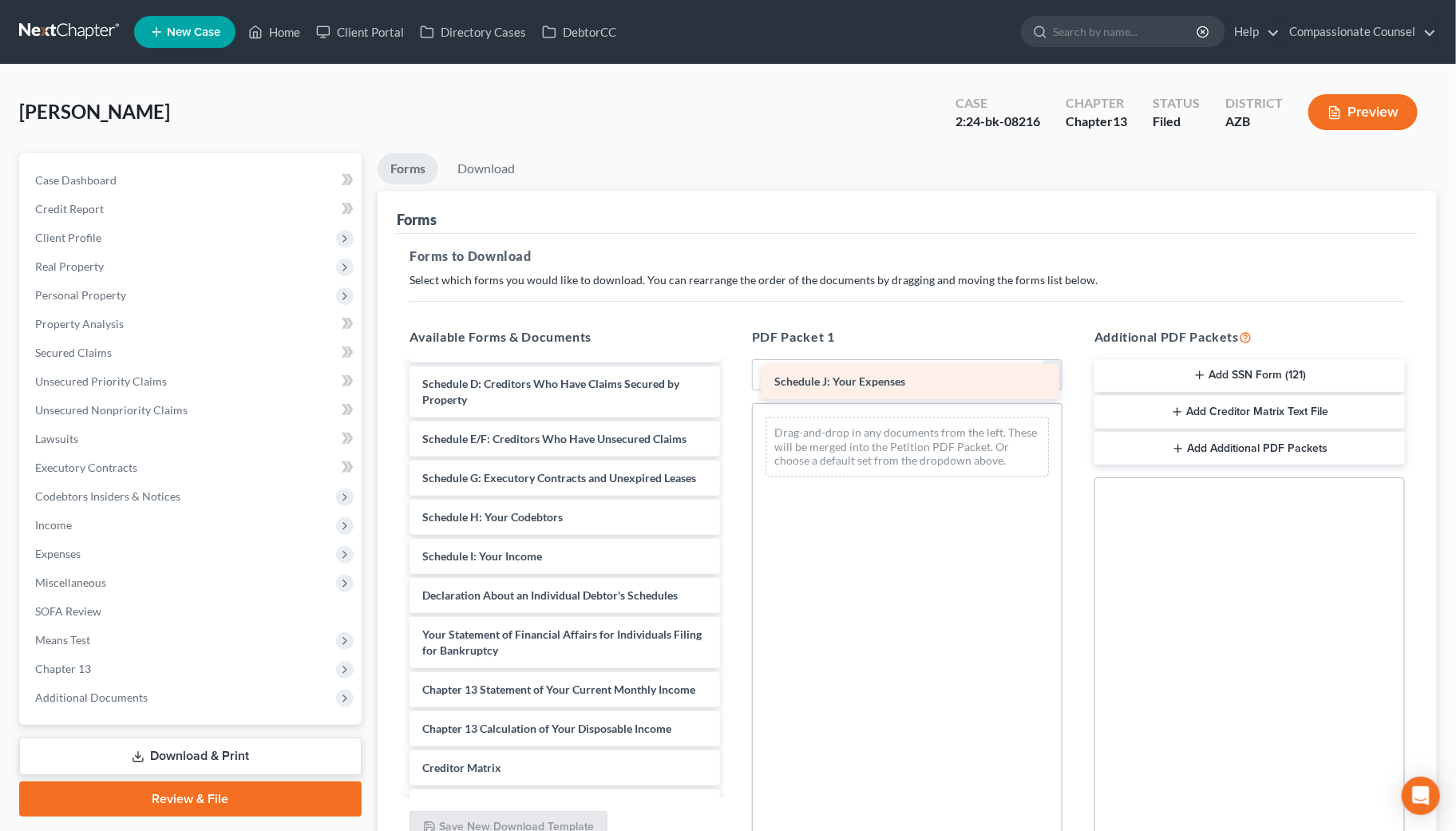
drag, startPoint x: 523, startPoint y: 621, endPoint x: 875, endPoint y: 375, distance: 429.4
click at [733, 375] on div "Schedule J: Your Expenses Credit Counseling Course (Debtor) Credit Counseling C…" at bounding box center [565, 20] width 336 height 1797
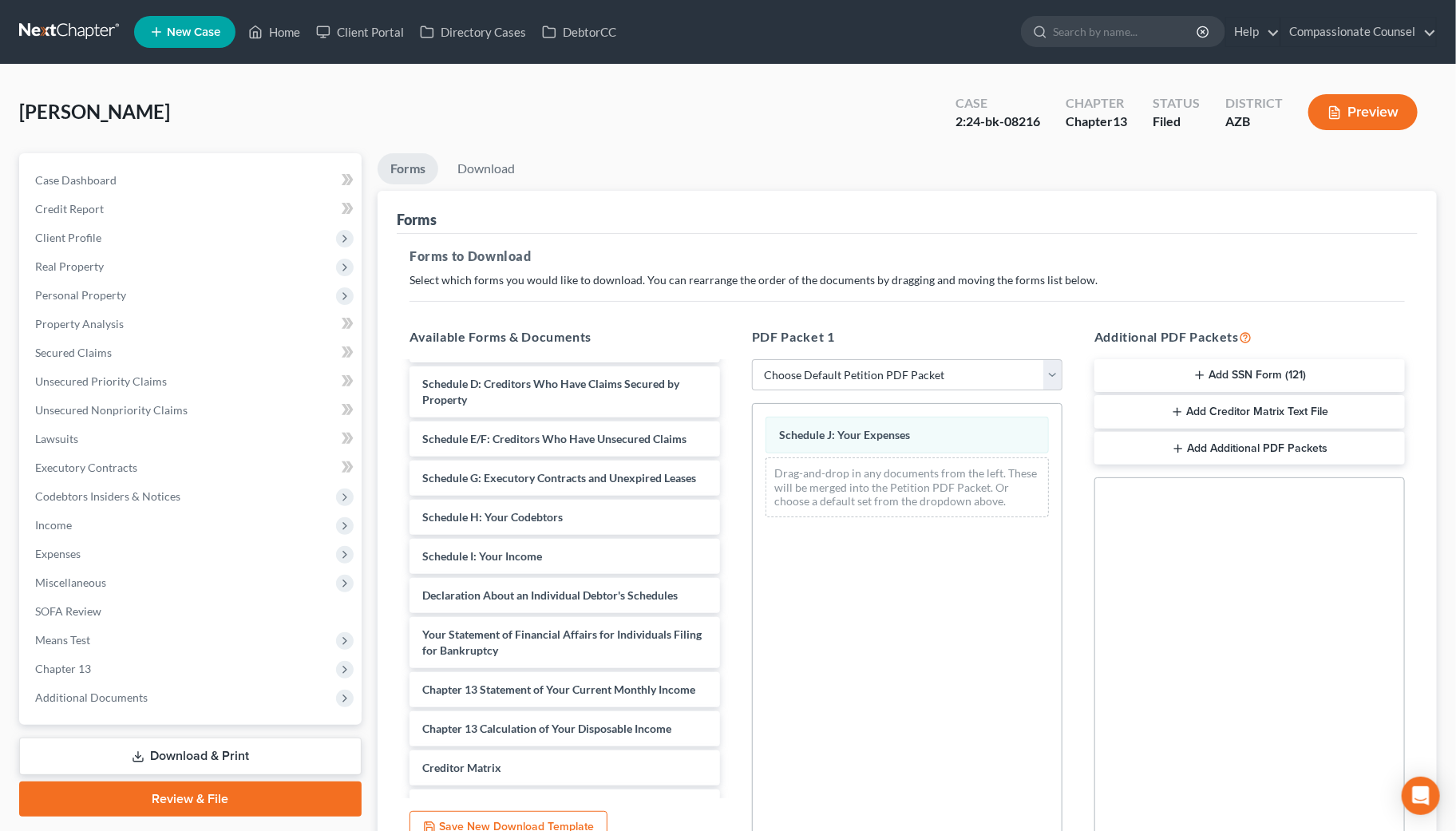
click at [1240, 444] on button "Add Additional PDF Packets" at bounding box center [1250, 448] width 311 height 34
click at [1371, 507] on icon "button" at bounding box center [1372, 511] width 13 height 13
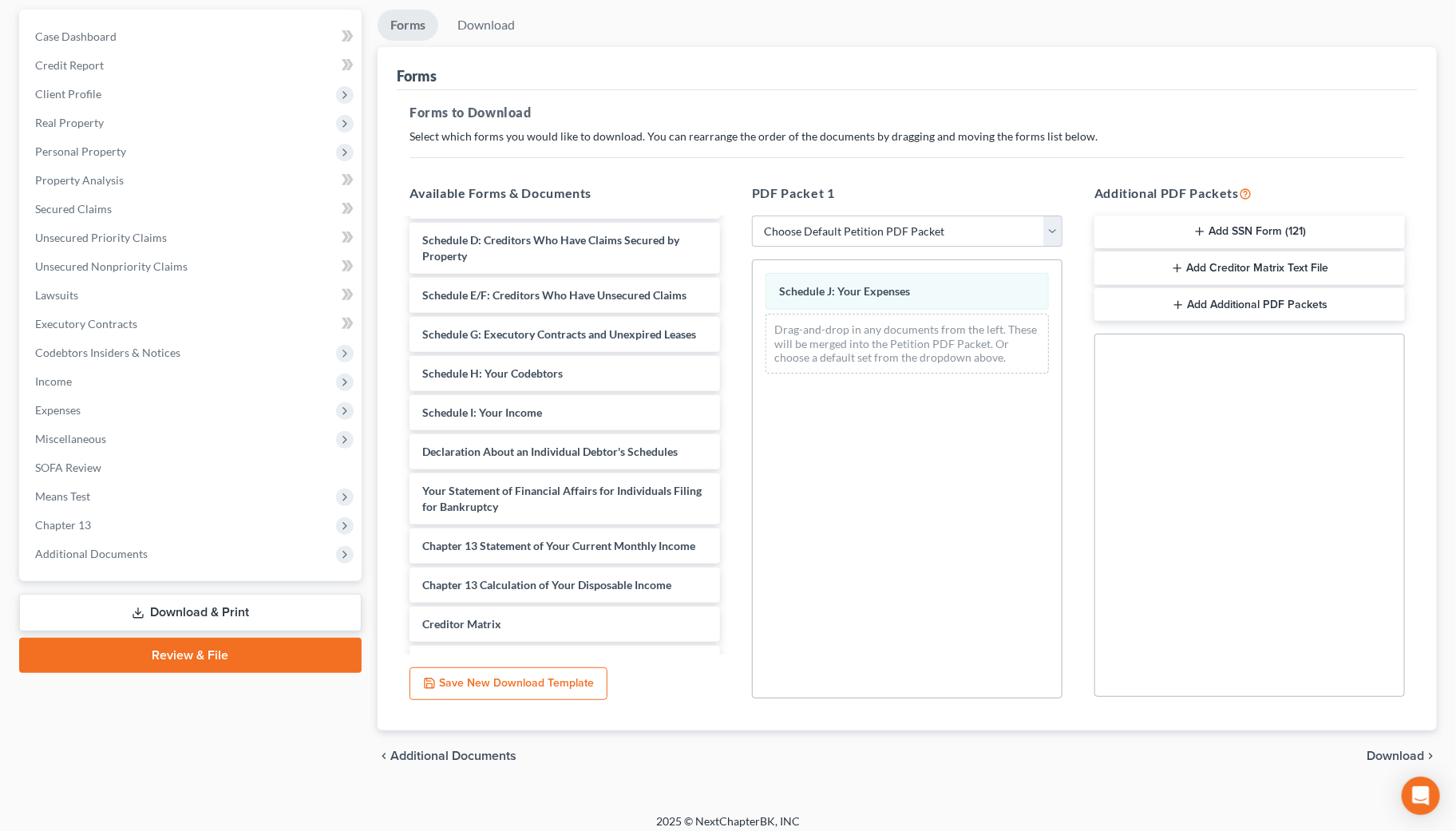
scroll to position [154, 0]
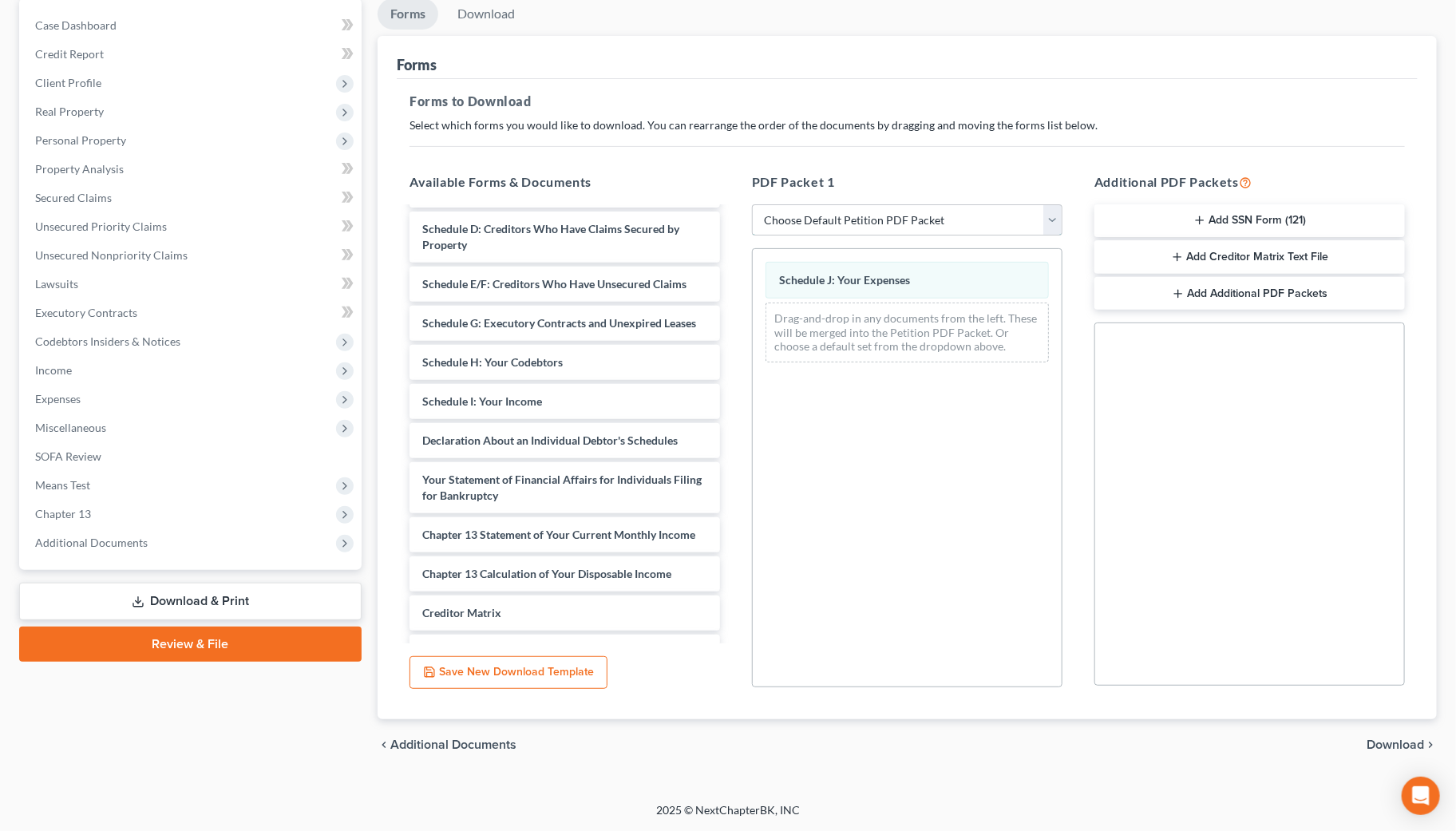
click at [1050, 217] on select "Choose Default Petition PDF Packet Complete Bankruptcy Petition (all forms and …" at bounding box center [908, 220] width 311 height 32
select select "2"
click at [752, 205] on select "Choose Default Petition PDF Packet Complete Bankruptcy Petition (all forms and …" at bounding box center [908, 220] width 311 height 32
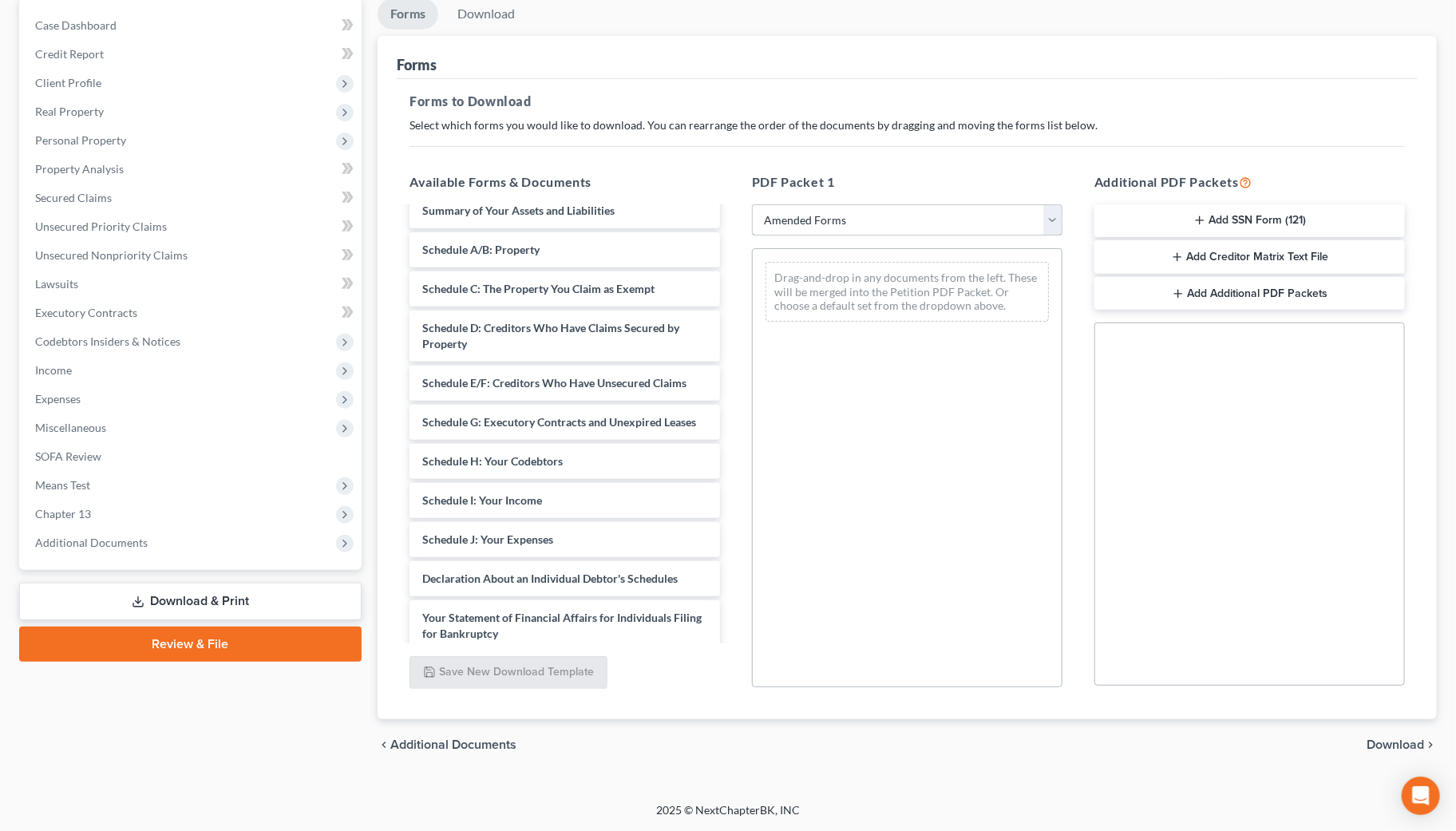
scroll to position [98, 0]
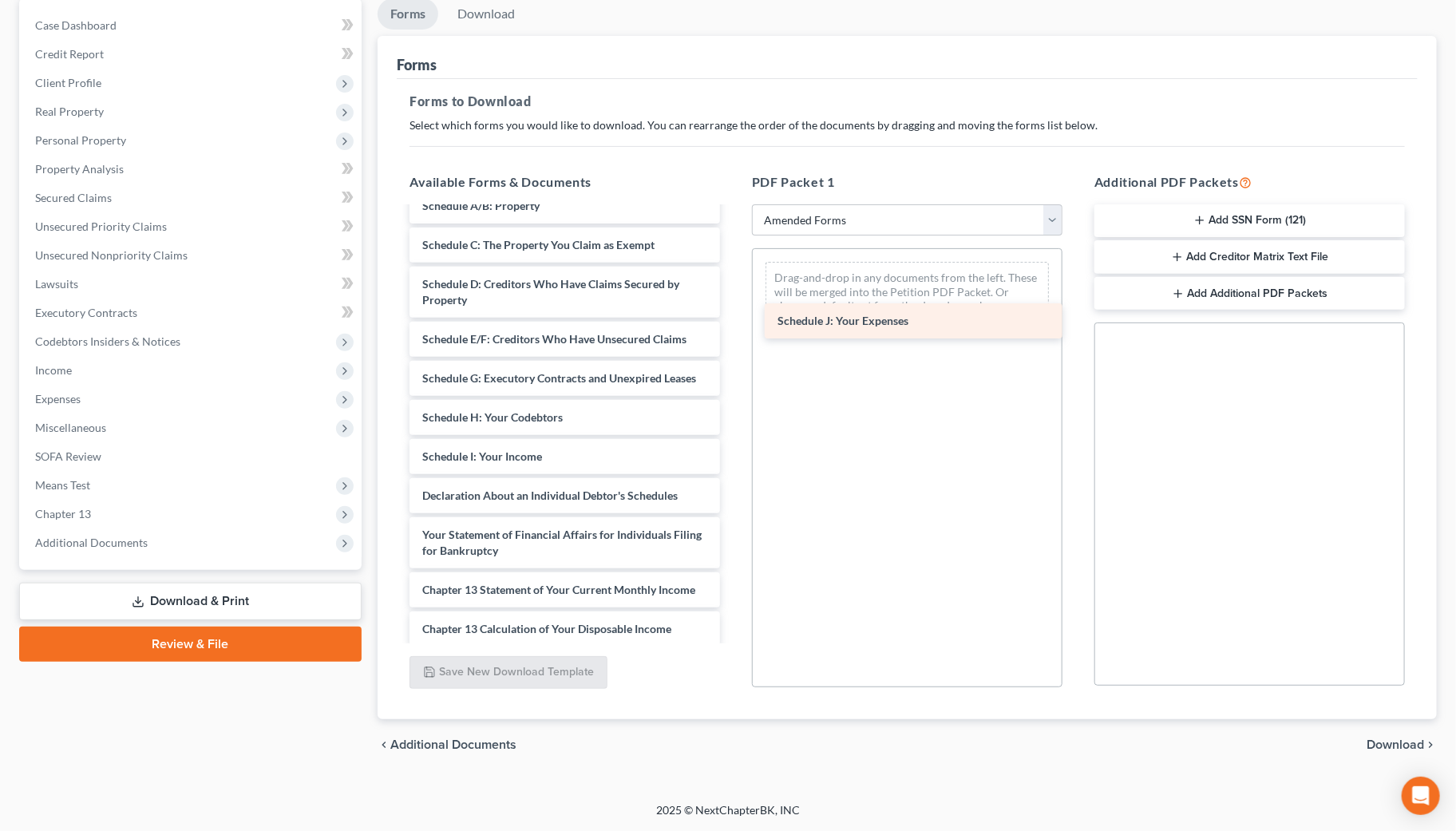
drag, startPoint x: 545, startPoint y: 523, endPoint x: 901, endPoint y: 317, distance: 411.3
click at [733, 317] on div "Schedule J: Your Expenses Voluntary Petition for Individuals Filing for Bankrup…" at bounding box center [565, 464] width 336 height 708
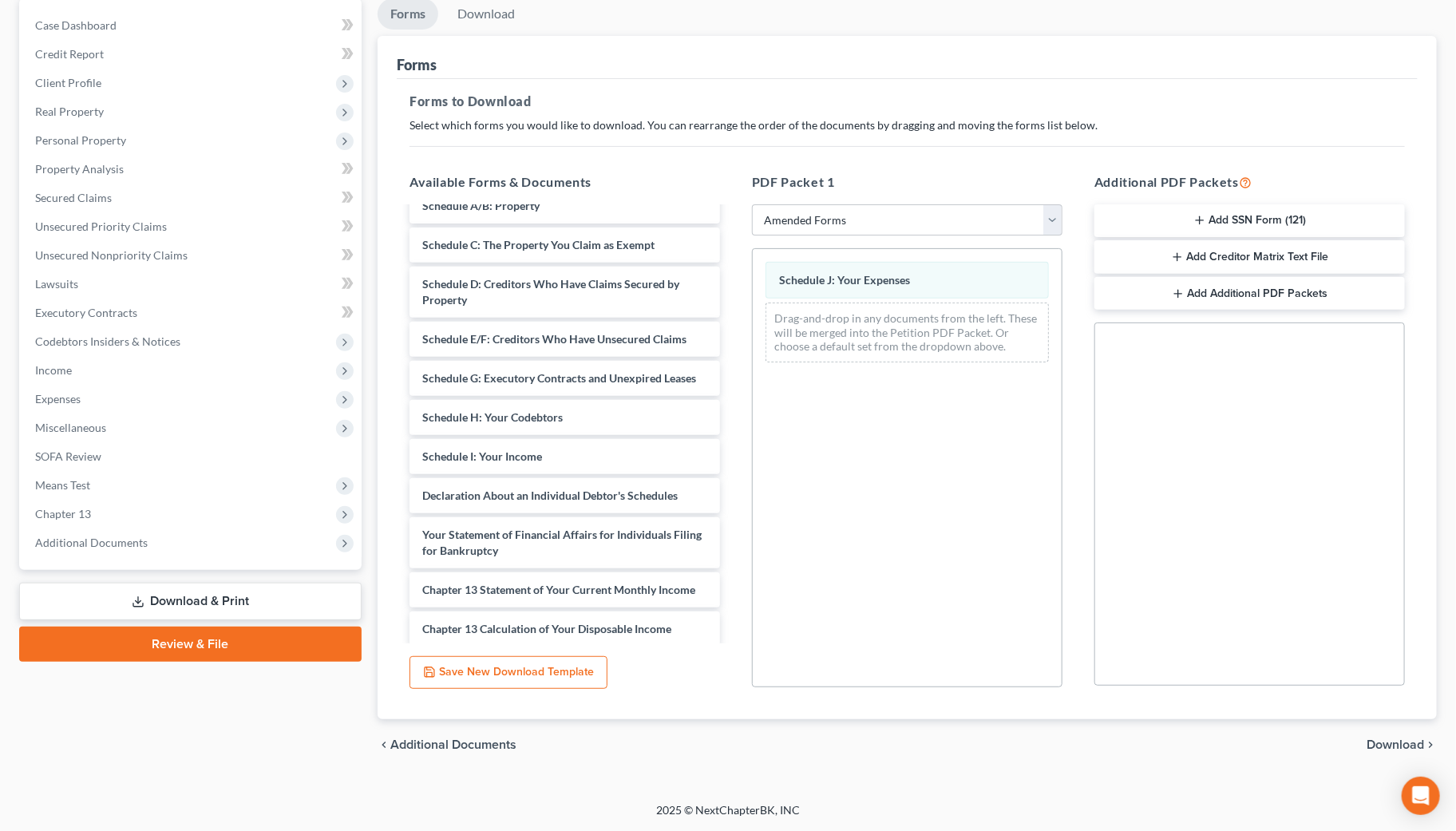
click at [1393, 740] on span "Download" at bounding box center [1396, 744] width 58 height 13
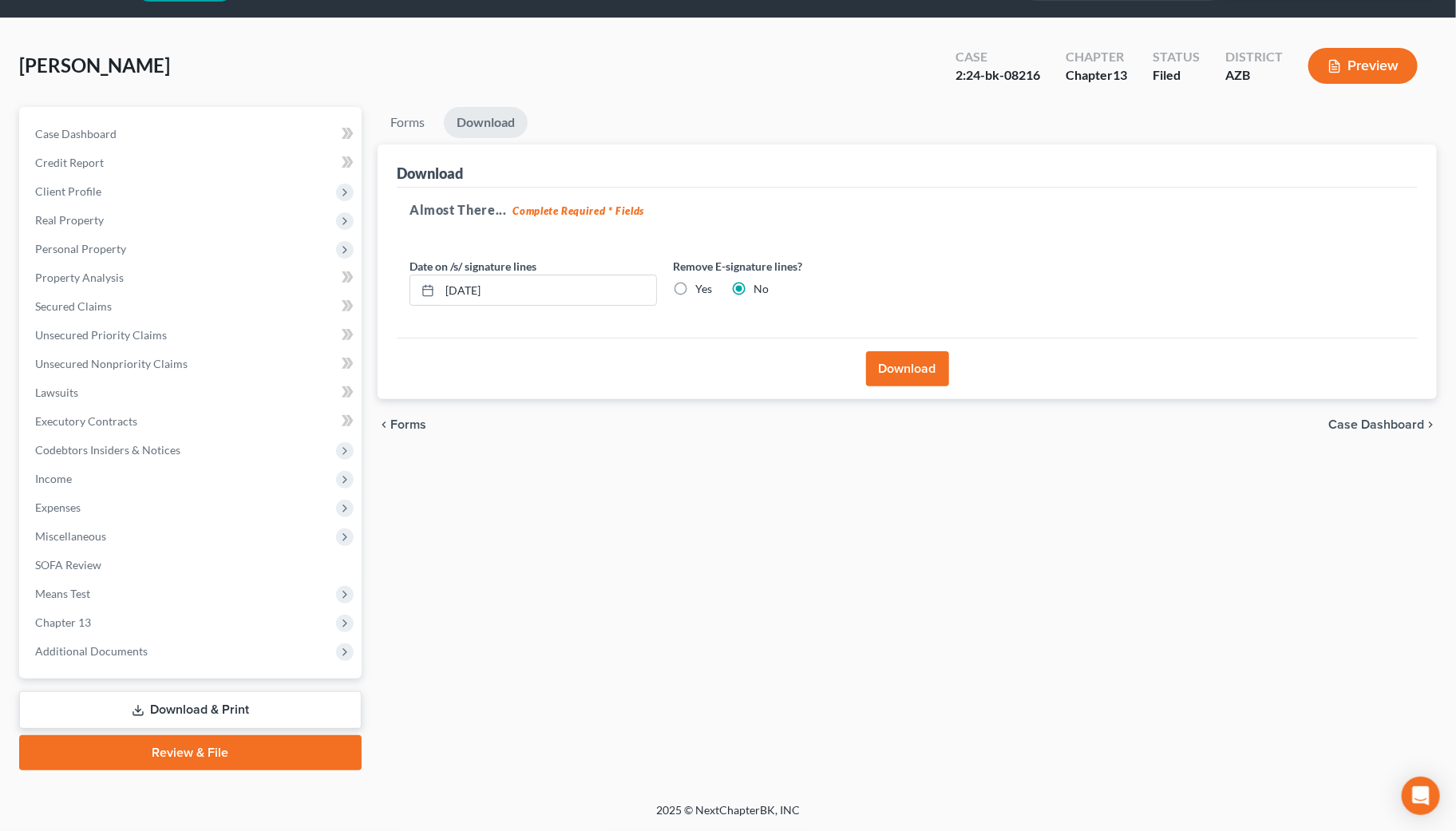
scroll to position [43, 0]
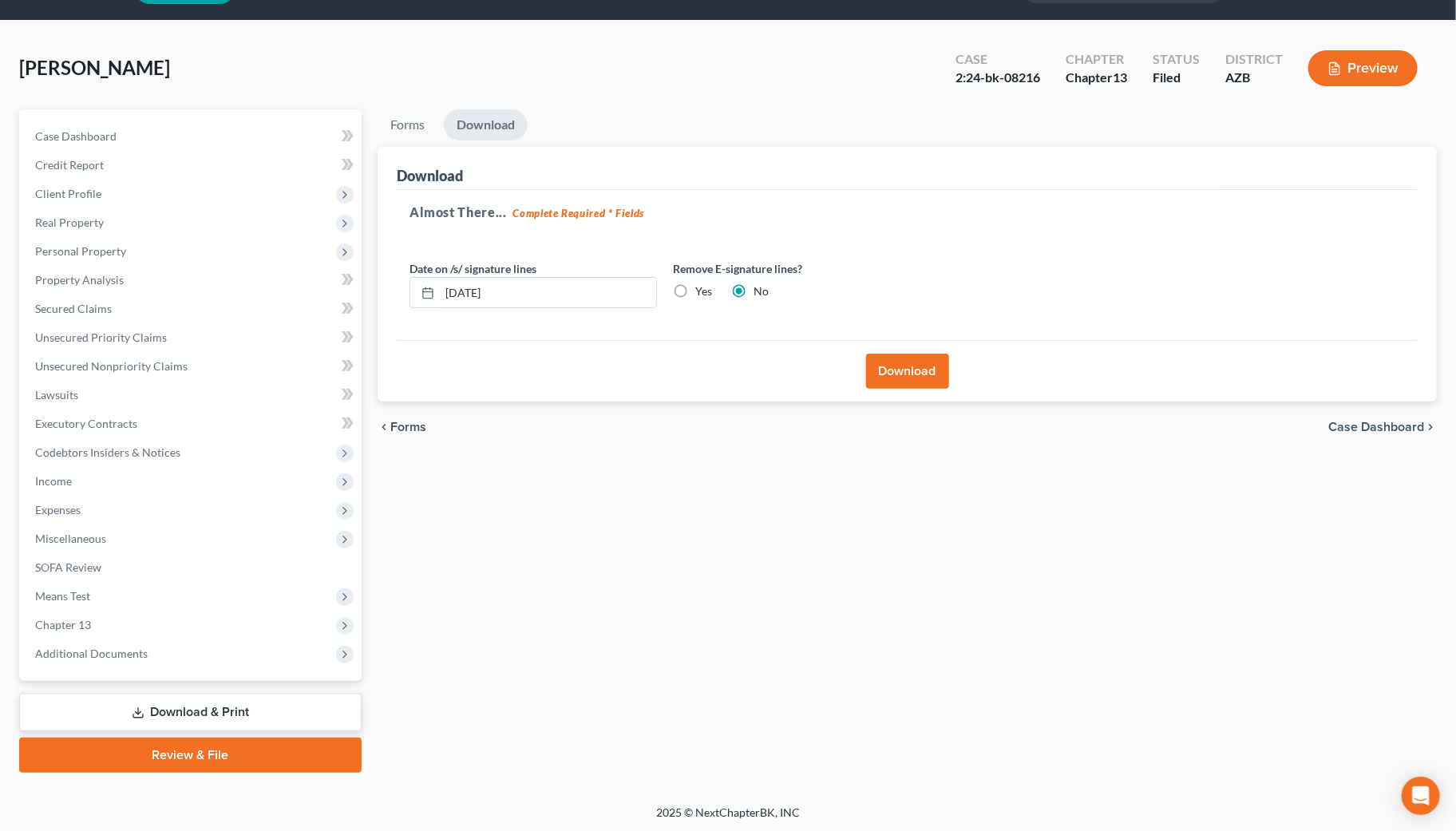
click at [903, 365] on button "Download" at bounding box center [908, 371] width 83 height 35
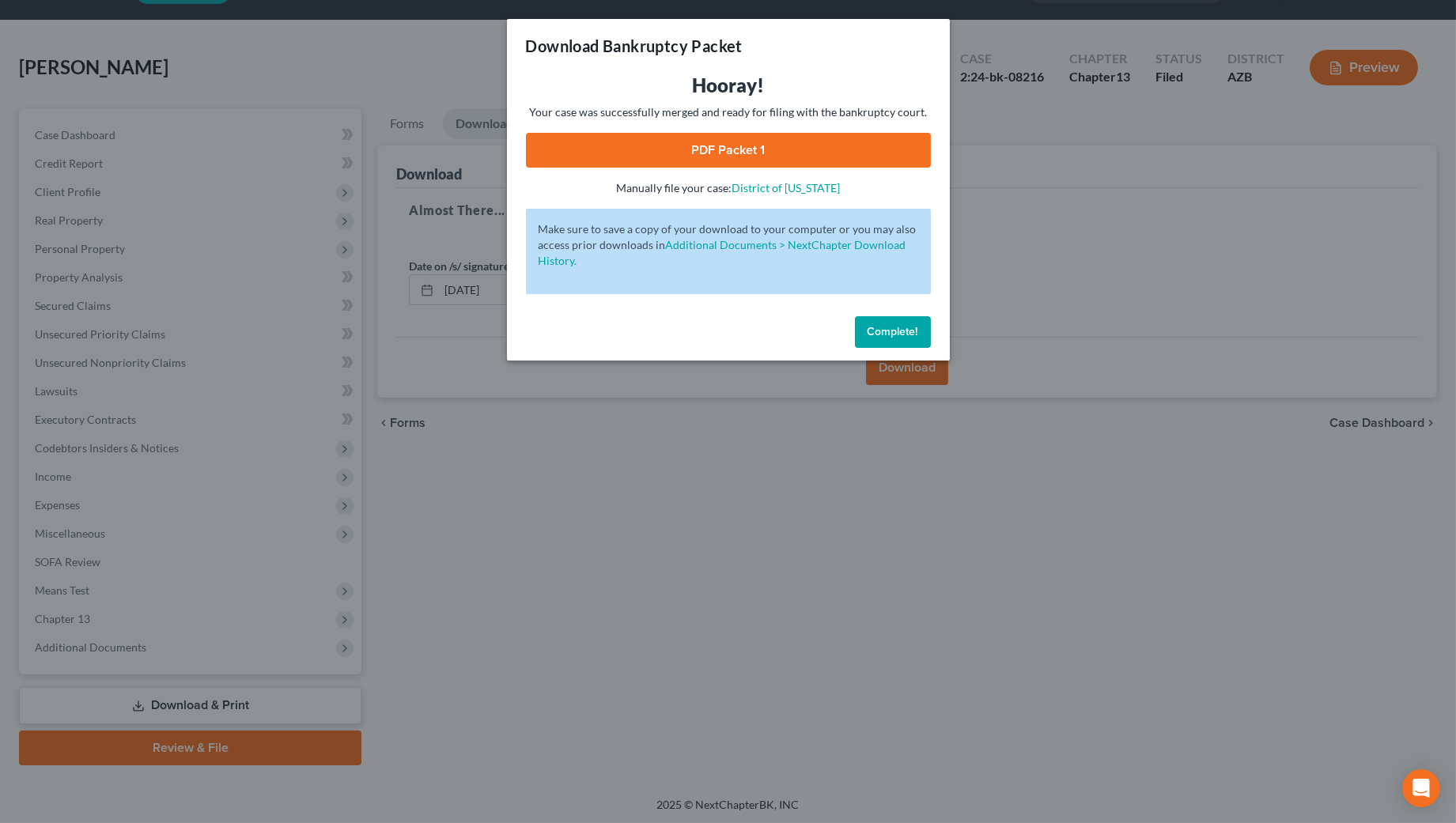
click at [724, 140] on link "PDF Packet 1" at bounding box center [728, 150] width 404 height 34
click at [896, 326] on span "Complete!" at bounding box center [892, 332] width 51 height 13
